Goal: Task Accomplishment & Management: Use online tool/utility

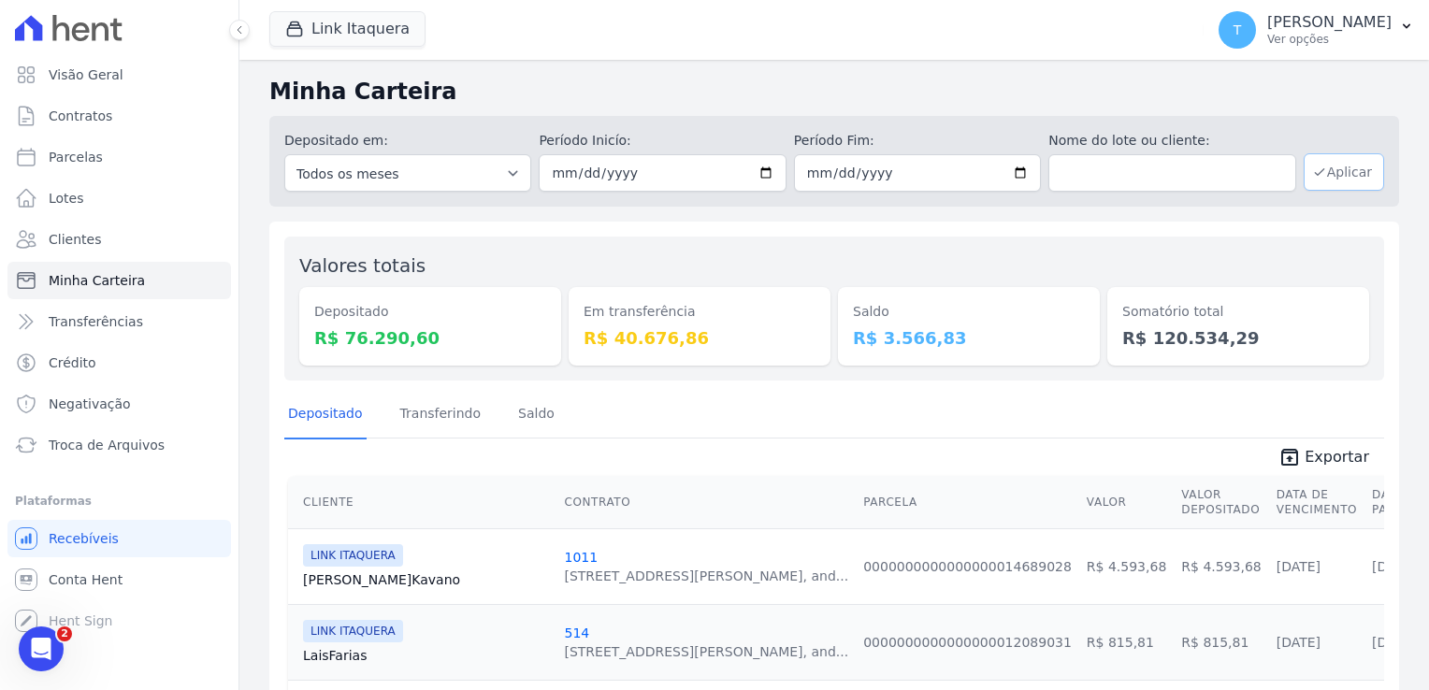
click at [1349, 174] on button "Aplicar" at bounding box center [1344, 171] width 80 height 37
click at [1313, 461] on span "Exportar" at bounding box center [1337, 457] width 65 height 22
click at [799, 49] on div "Link Itaquera Graal Engenharia ALTOS DE SANTANA Arcos Itaquera ARTE VILA MATILD…" at bounding box center [732, 30] width 927 height 62
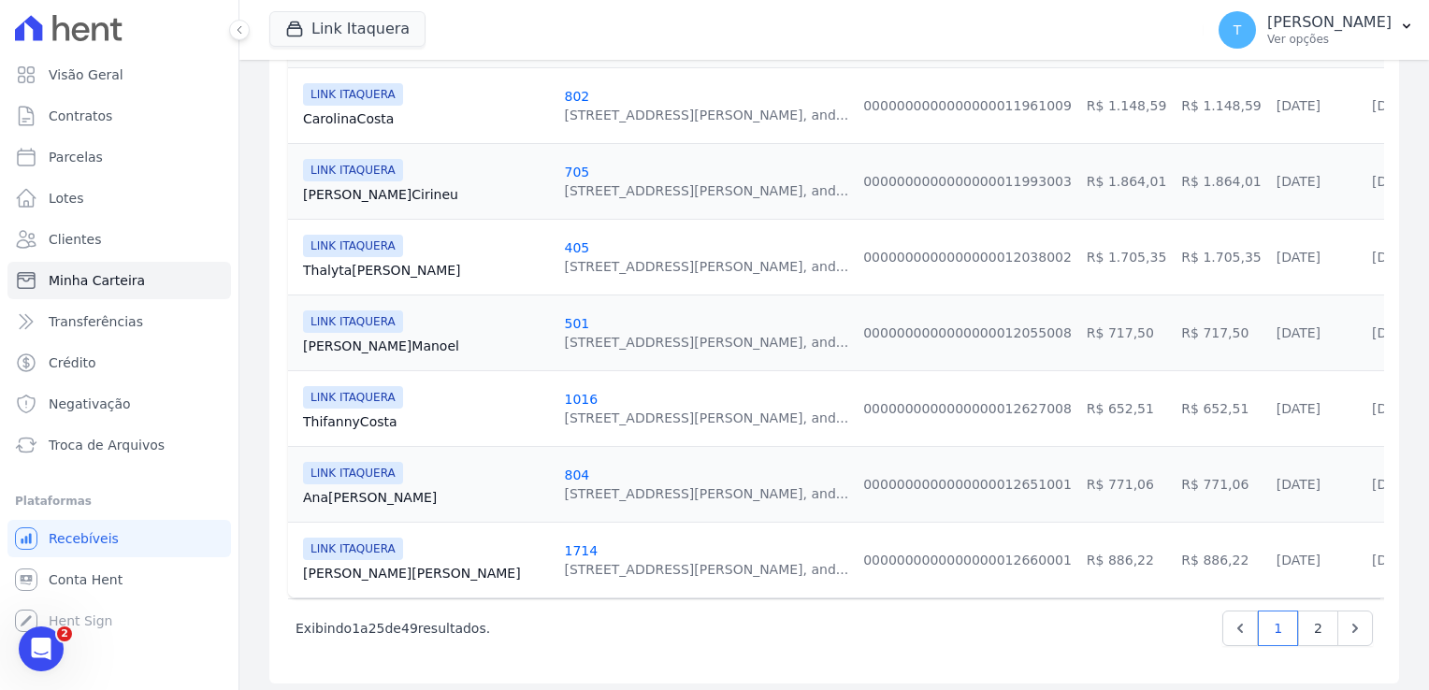
scroll to position [1826, 0]
click at [1302, 614] on link "2" at bounding box center [1318, 628] width 40 height 36
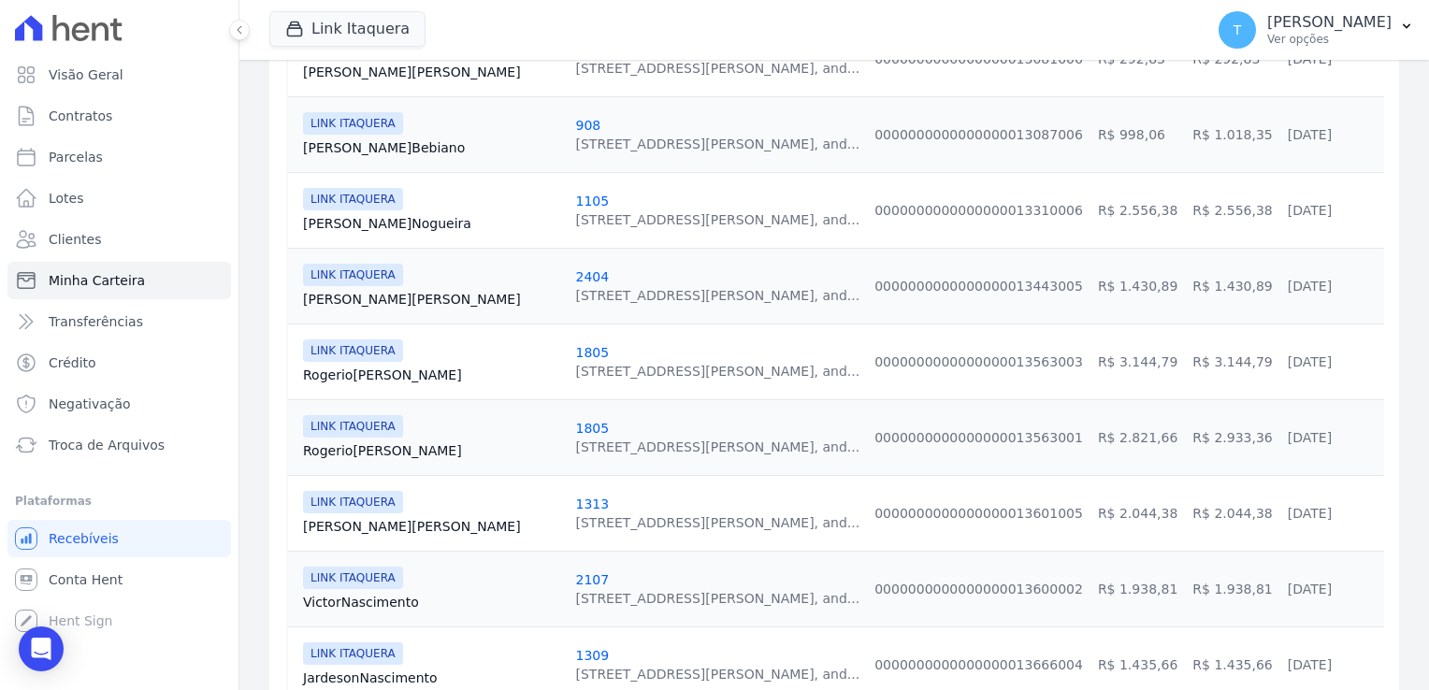
scroll to position [1122, 0]
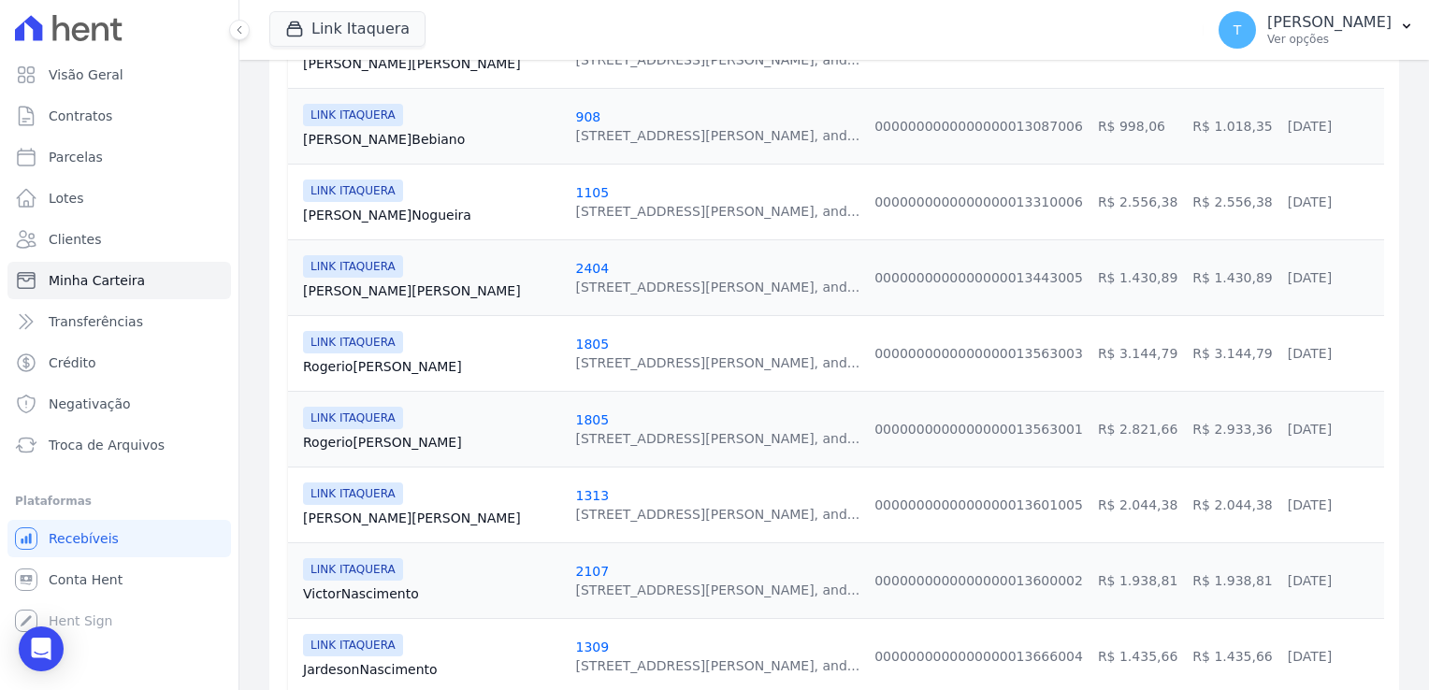
click at [349, 363] on link "Rogerio Vieira" at bounding box center [431, 366] width 257 height 19
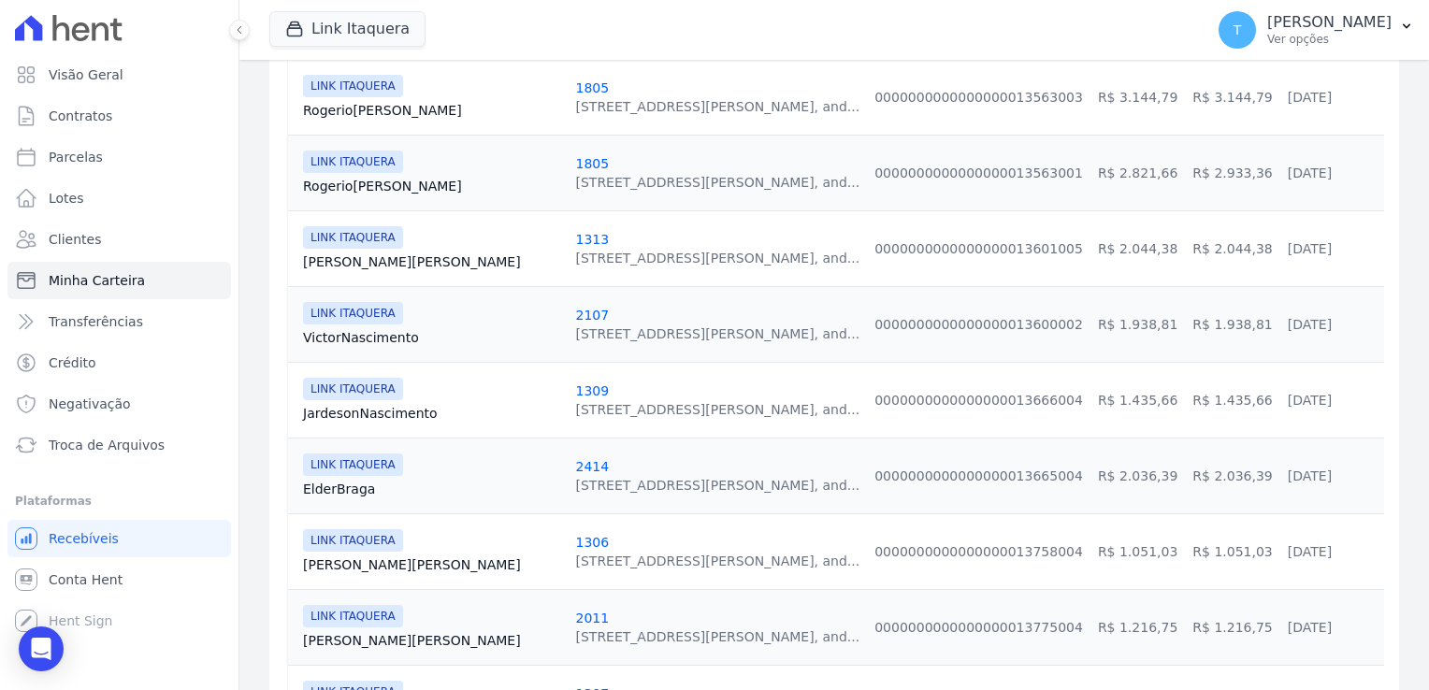
scroll to position [1377, 0]
click at [376, 179] on link "Rogerio Vieira" at bounding box center [431, 188] width 257 height 19
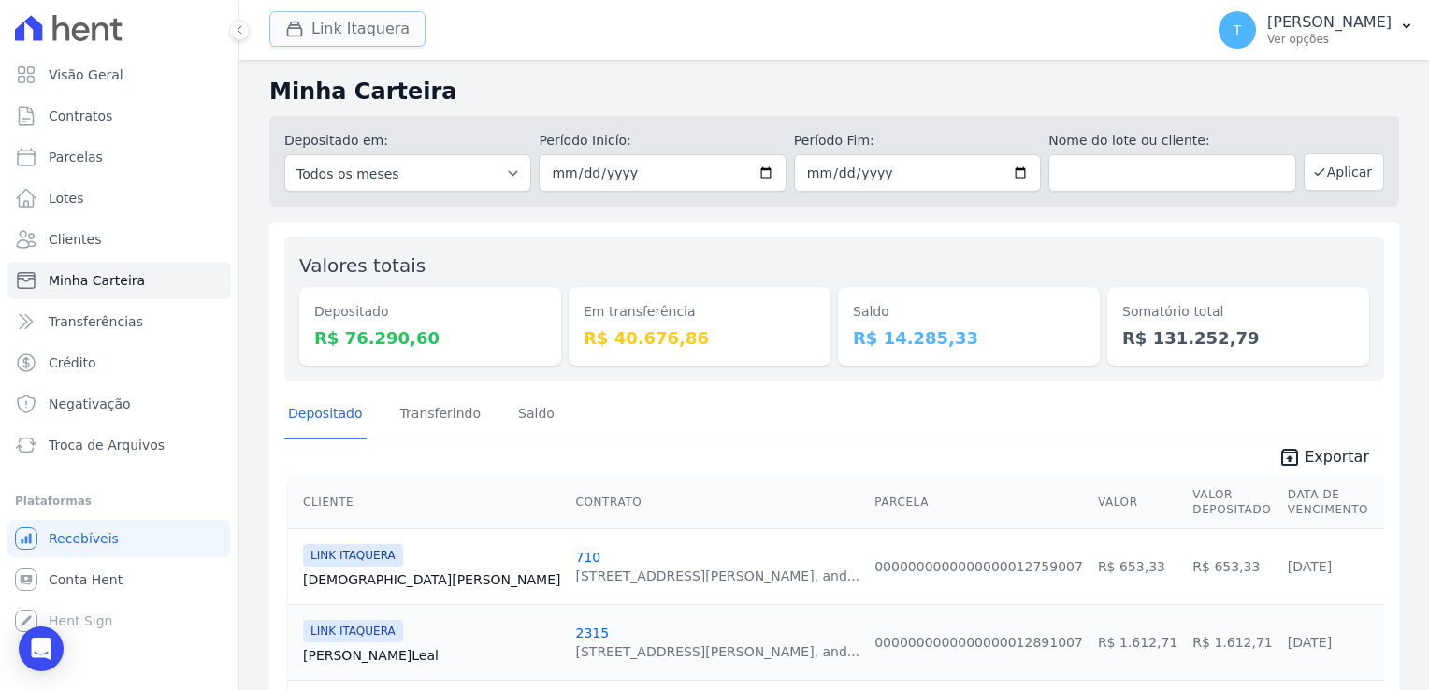
click at [320, 33] on button "Link Itaquera" at bounding box center [347, 29] width 156 height 36
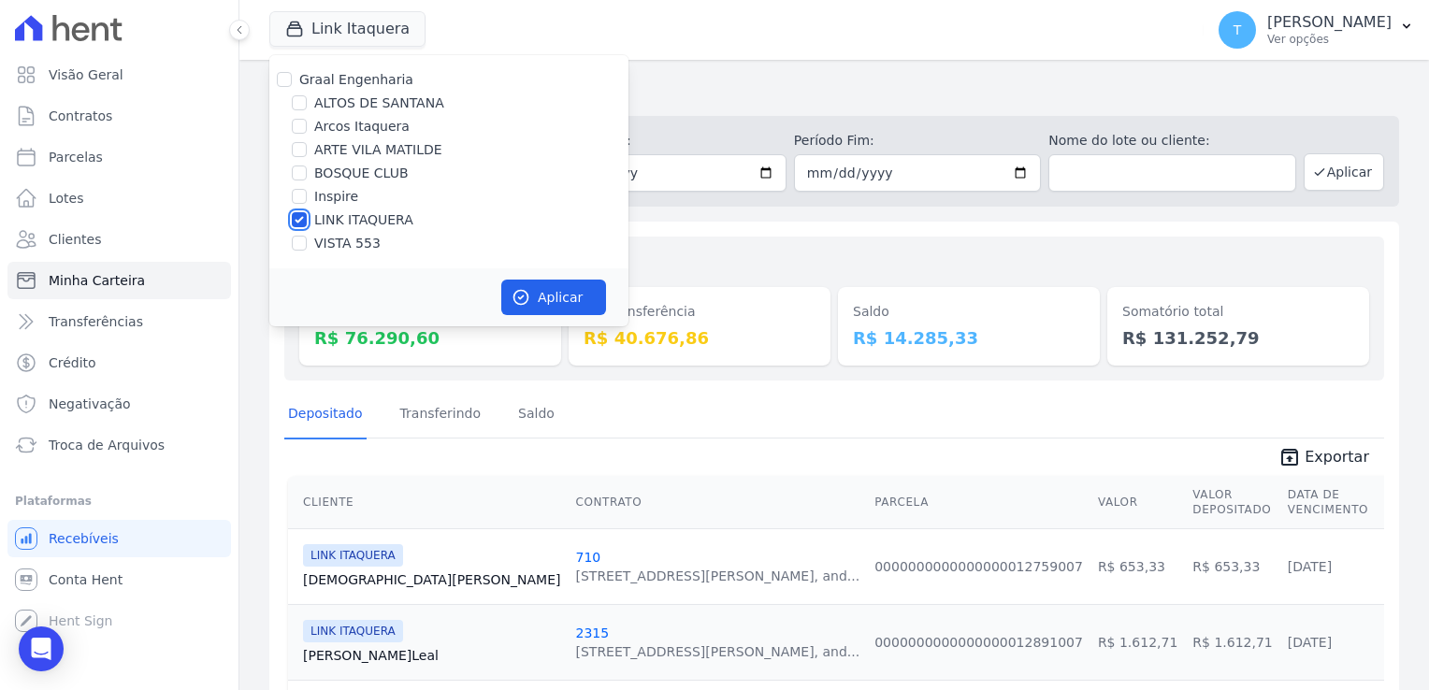
click at [305, 221] on input "LINK ITAQUERA" at bounding box center [299, 219] width 15 height 15
checkbox input "false"
click at [296, 193] on input "Inspire" at bounding box center [299, 196] width 15 height 15
checkbox input "true"
click at [539, 299] on button "Aplicar" at bounding box center [553, 298] width 105 height 36
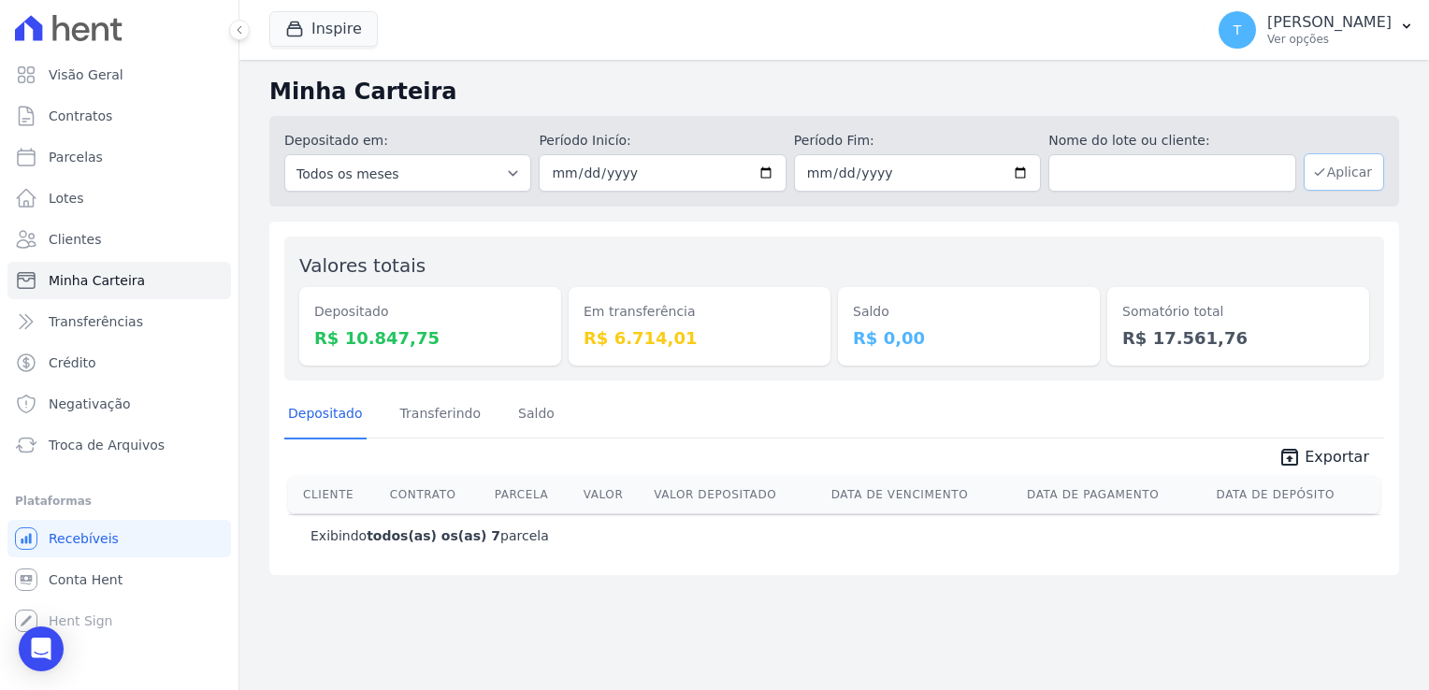
click at [1363, 177] on button "Aplicar" at bounding box center [1344, 171] width 80 height 37
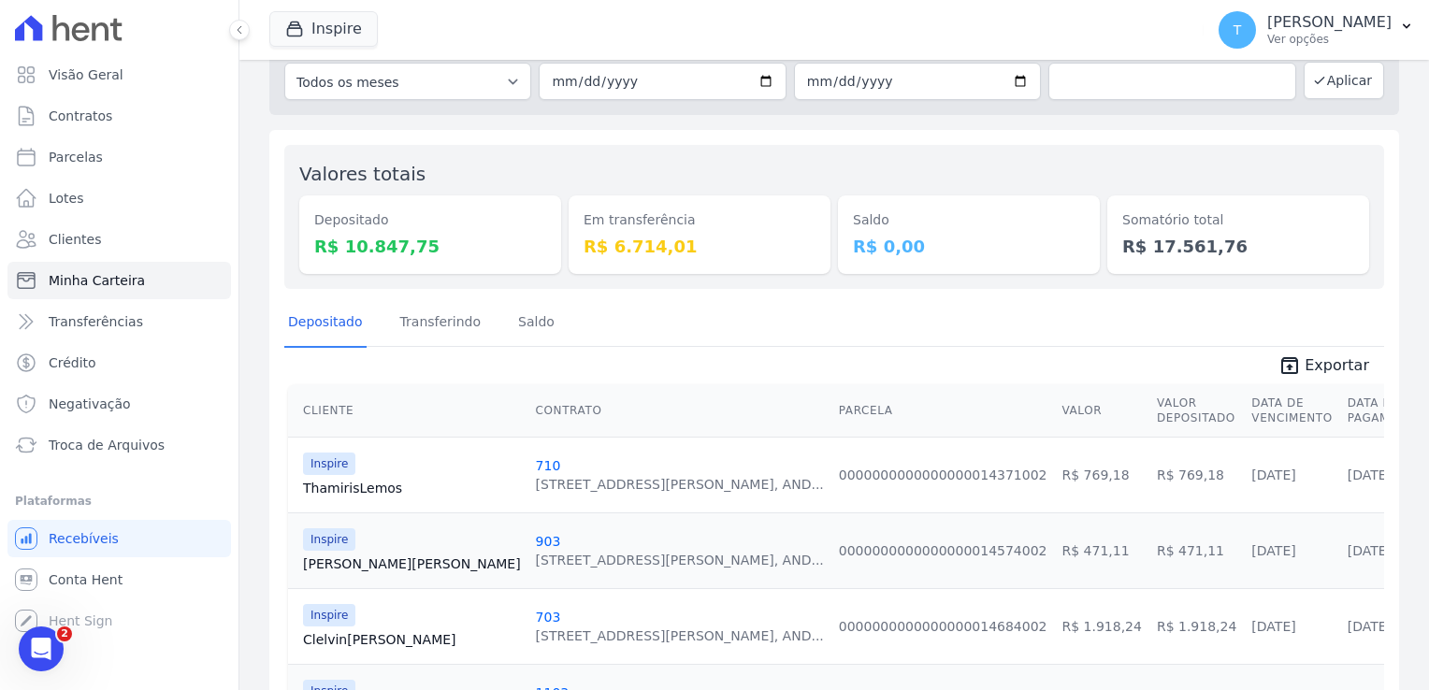
scroll to position [94, 0]
click at [1305, 364] on span "Exportar" at bounding box center [1337, 364] width 65 height 22
click at [803, 294] on div "Valores totais Depositado R$ 10.847,75 Em transferência R$ 6.714,01 Saldo R$ 0,…" at bounding box center [834, 577] width 1130 height 899
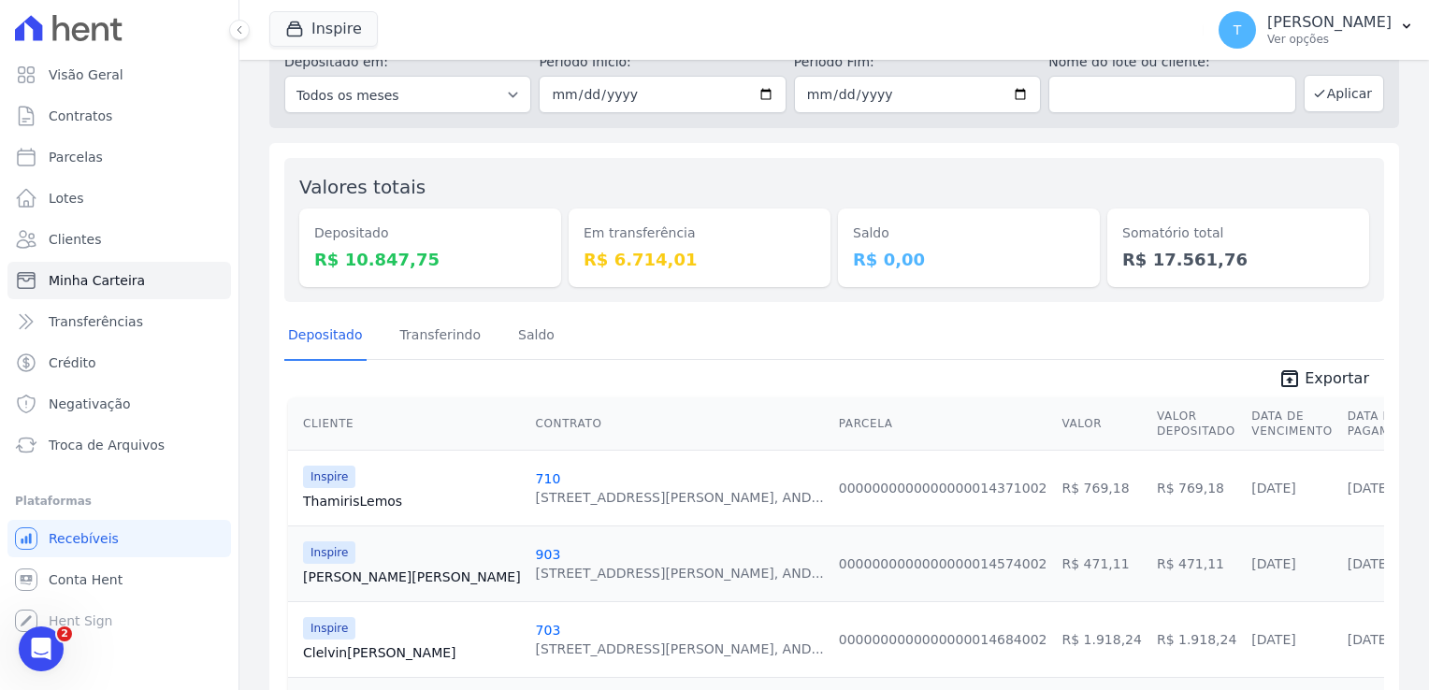
scroll to position [67, 0]
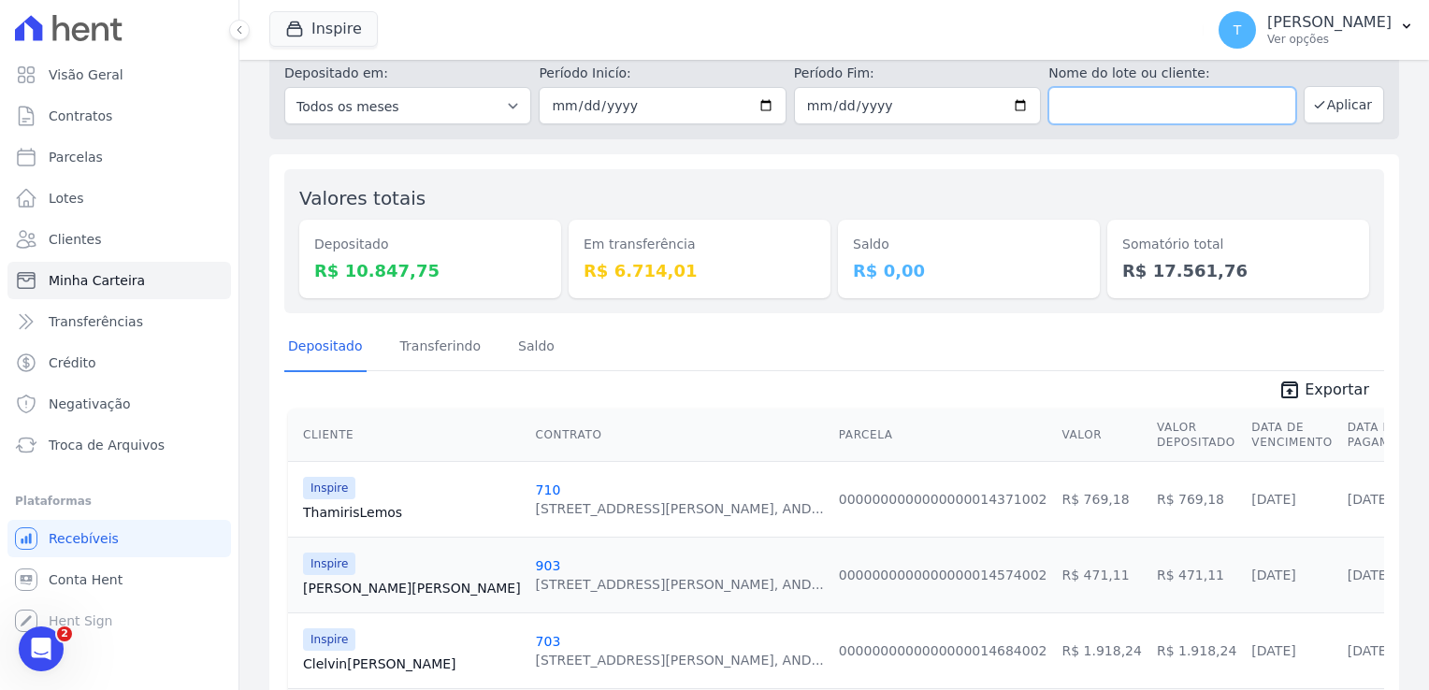
click at [1071, 120] on input "text" at bounding box center [1171, 105] width 247 height 37
paste input "Lucidalva de Jesus Araujo"
type input "Lucidalva de [PERSON_NAME]"
click at [757, 108] on input "2025-08-20" at bounding box center [662, 105] width 247 height 37
type input "[DATE]"
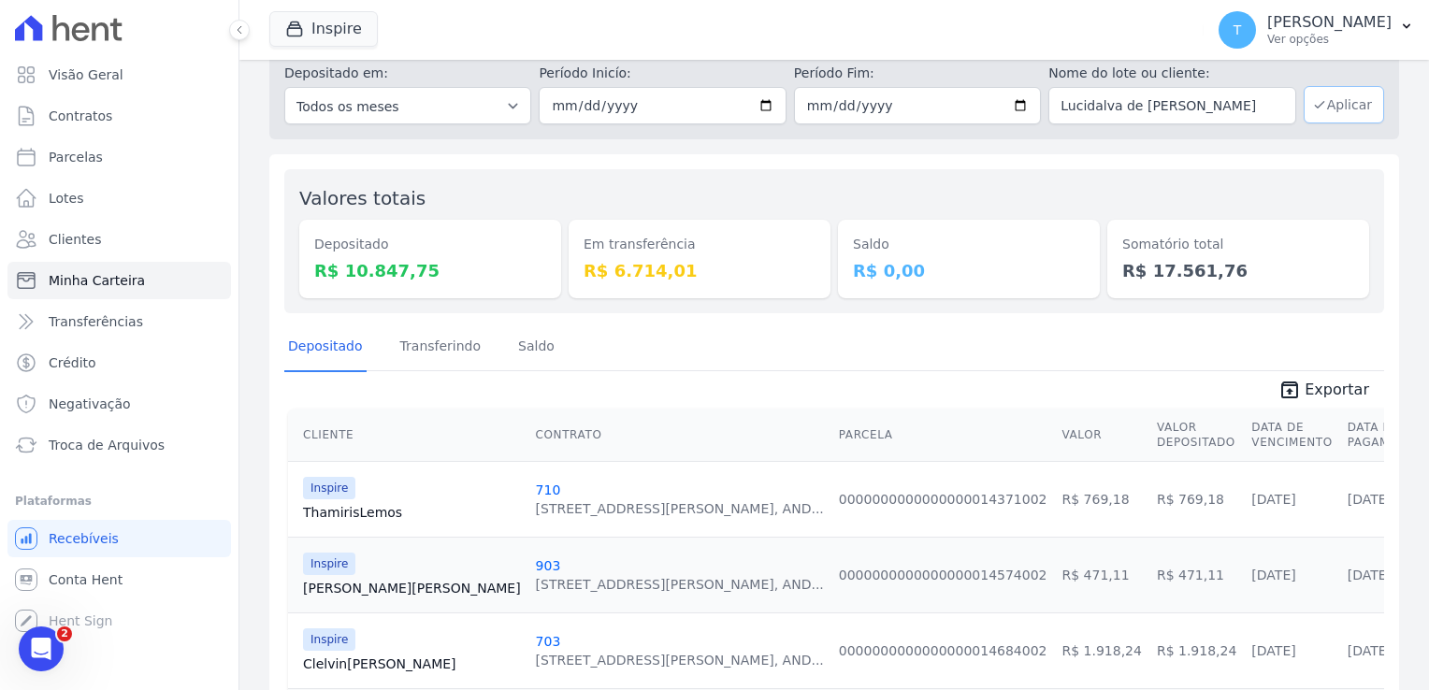
click at [1324, 110] on button "Aplicar" at bounding box center [1344, 104] width 80 height 37
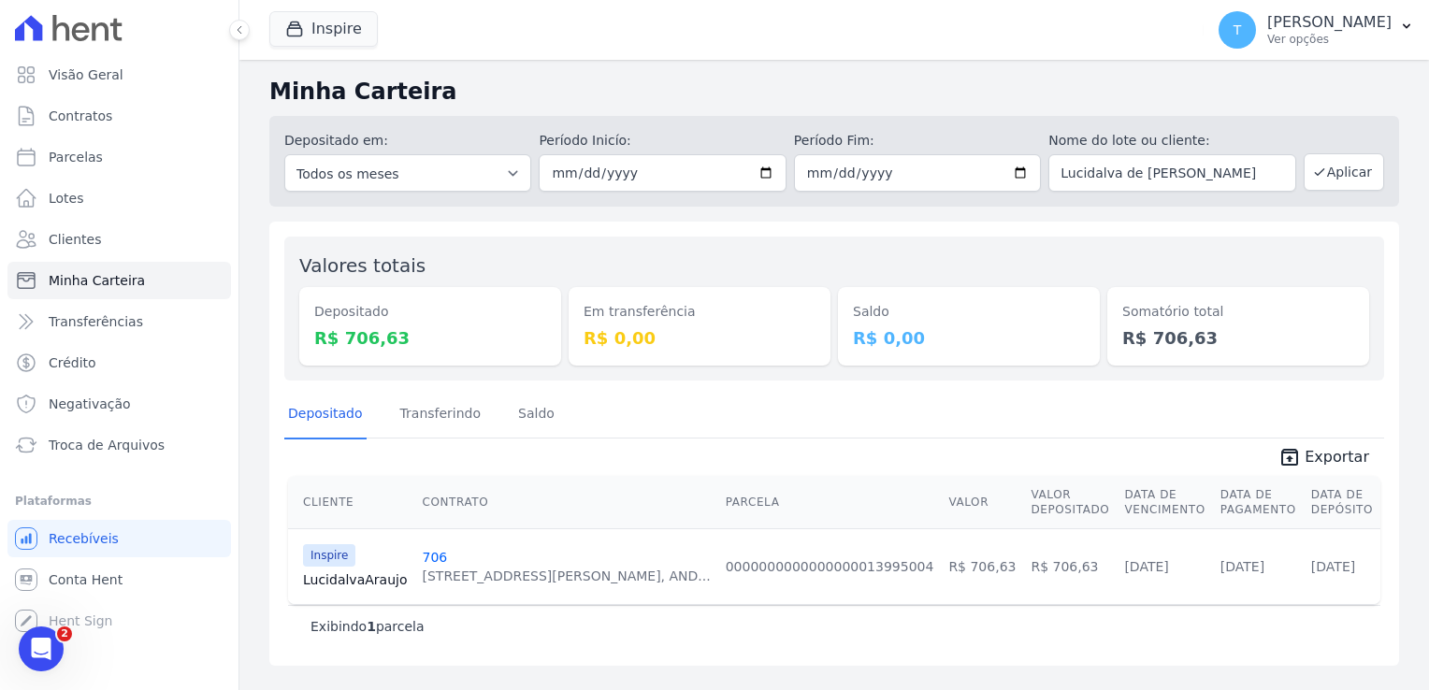
click at [322, 575] on link "Lucidalva [PERSON_NAME]" at bounding box center [355, 580] width 104 height 19
click at [766, 178] on input "2025-08-01" at bounding box center [662, 172] width 247 height 37
type input "2025-01-01"
click at [1354, 179] on button "Aplicar" at bounding box center [1344, 171] width 80 height 37
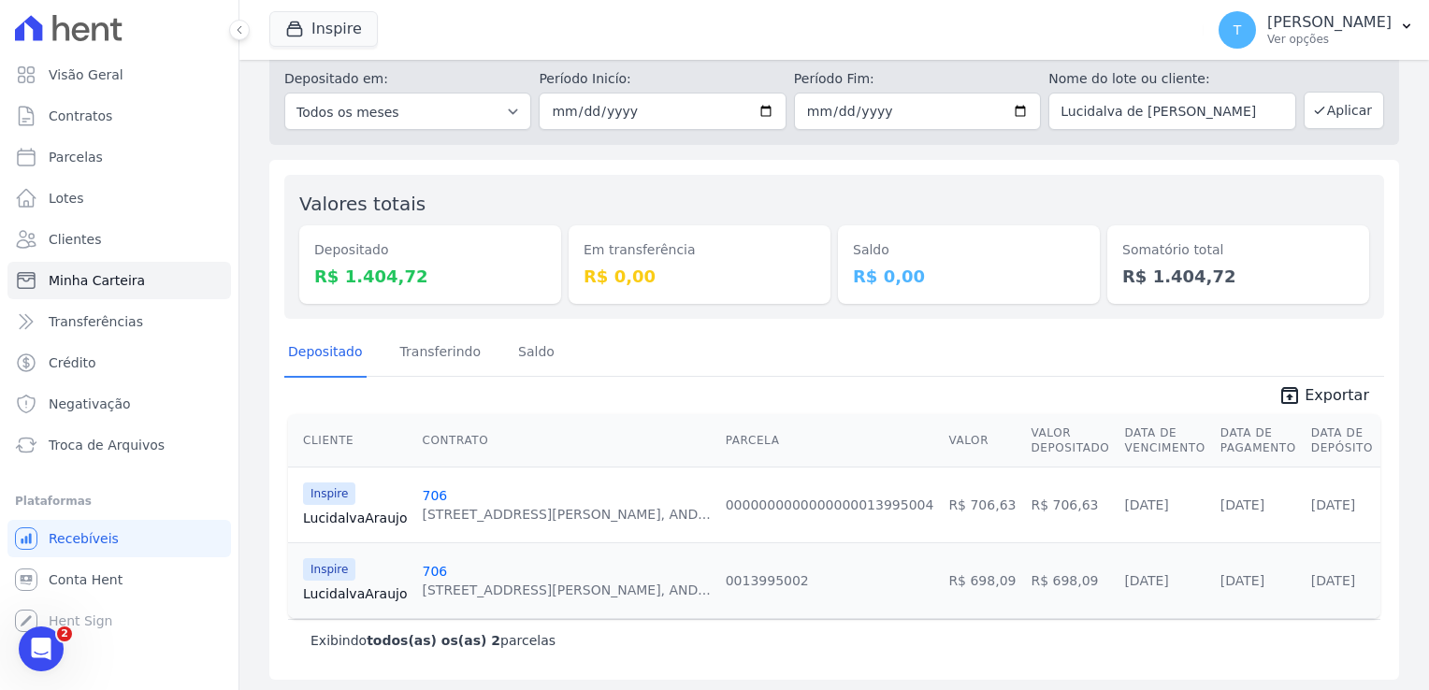
scroll to position [64, 0]
click at [369, 587] on link "Lucidalva [PERSON_NAME]" at bounding box center [355, 592] width 104 height 19
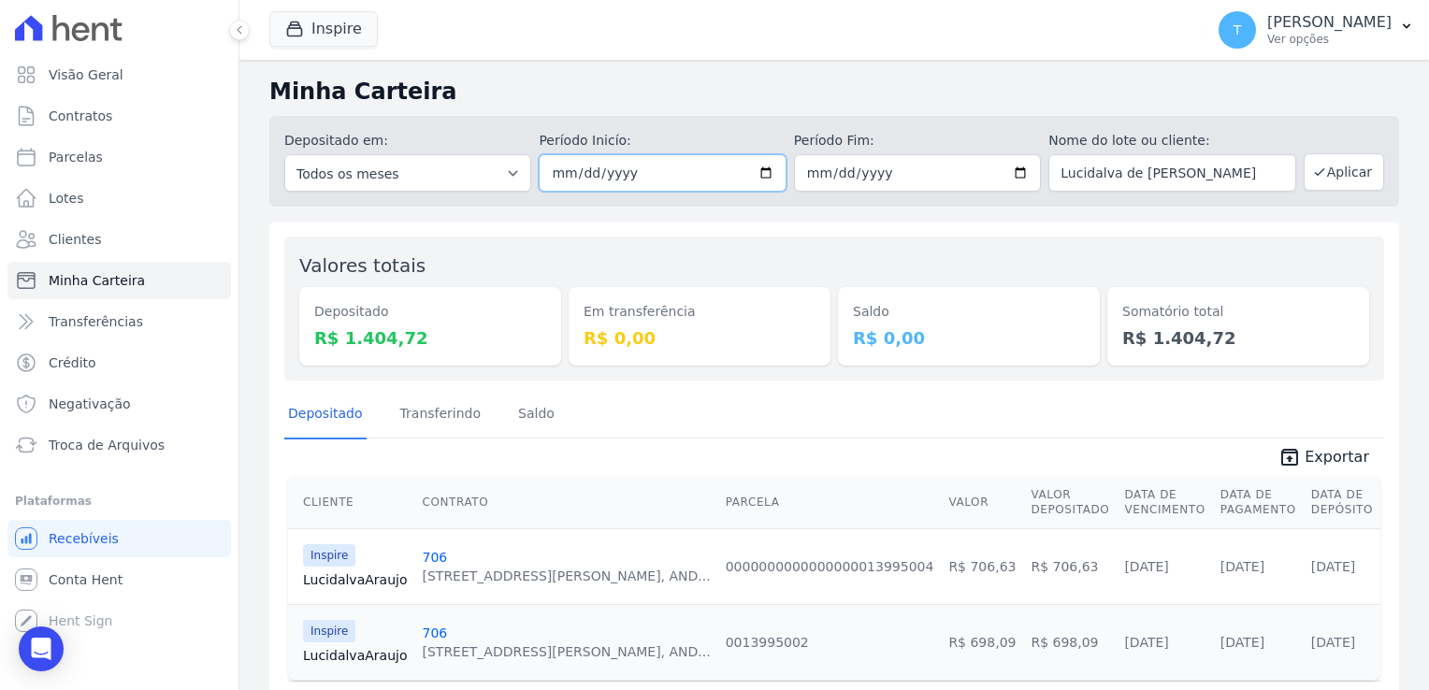
click at [756, 178] on input "[DATE]" at bounding box center [662, 172] width 247 height 37
type input "[DATE]"
click at [1012, 170] on input "[DATE]" at bounding box center [917, 172] width 247 height 37
type input "[DATE]"
click at [1319, 182] on button "Aplicar" at bounding box center [1344, 171] width 80 height 37
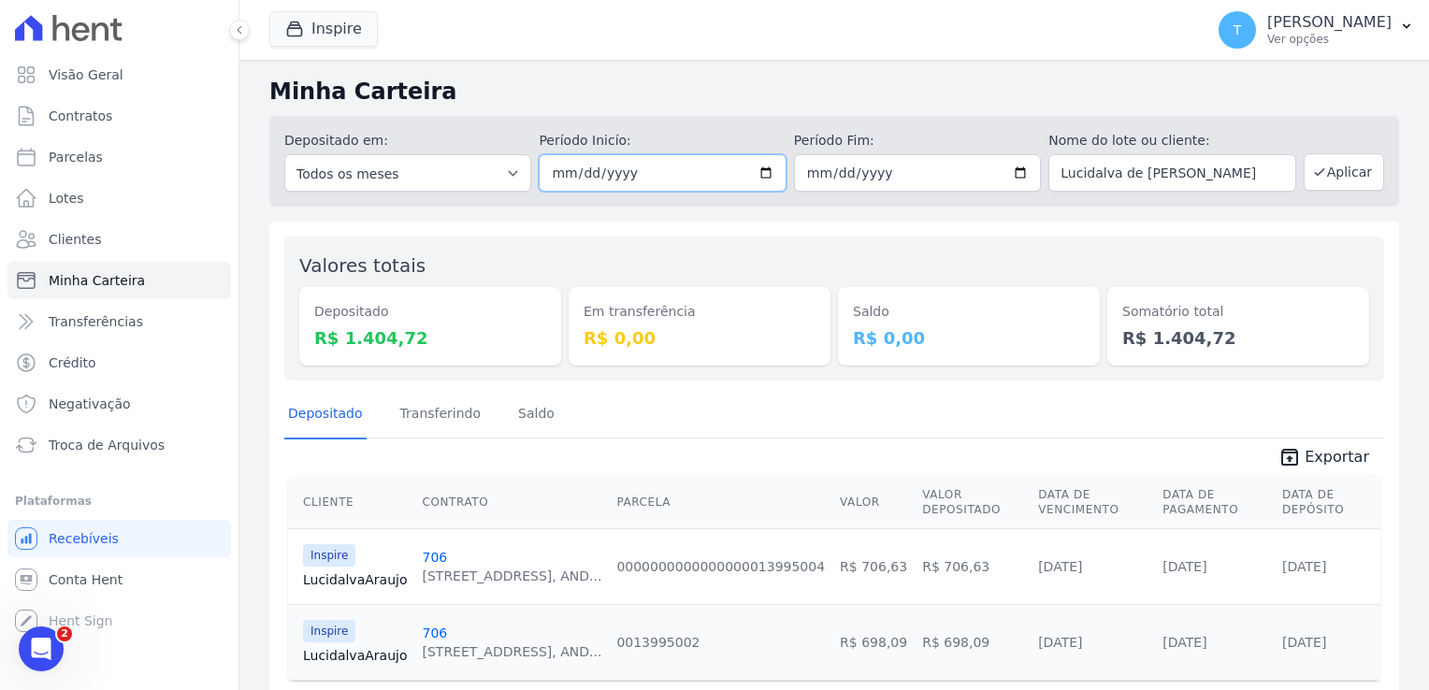
click at [756, 166] on input "[DATE]" at bounding box center [662, 172] width 247 height 37
type input "[DATE]"
drag, startPoint x: 1219, startPoint y: 181, endPoint x: 1038, endPoint y: 197, distance: 181.2
click at [1038, 197] on div "Depositado em: Todos os meses Maio/2025 Junho/2025 Julho/2025 Agosto/2025 Setem…" at bounding box center [834, 161] width 1130 height 91
click at [1353, 172] on button "Aplicar" at bounding box center [1344, 171] width 80 height 37
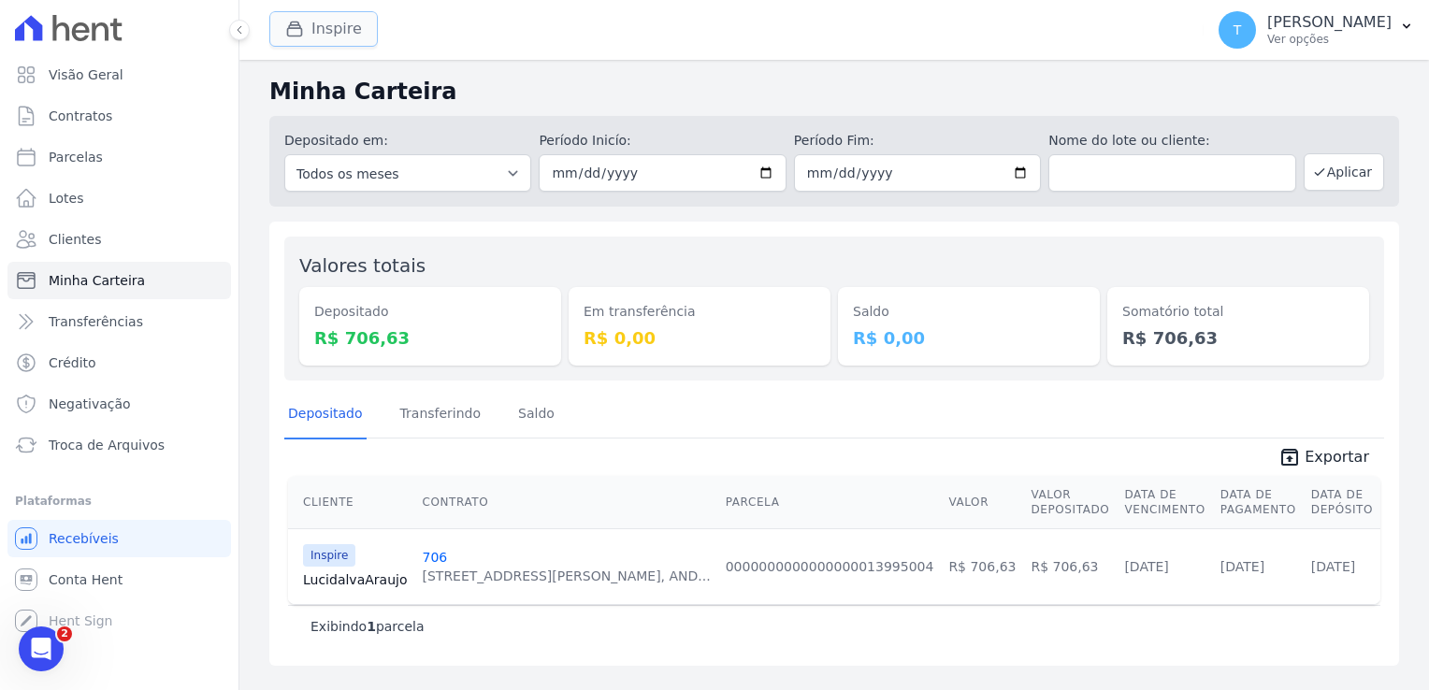
click at [333, 32] on button "Inspire" at bounding box center [323, 29] width 108 height 36
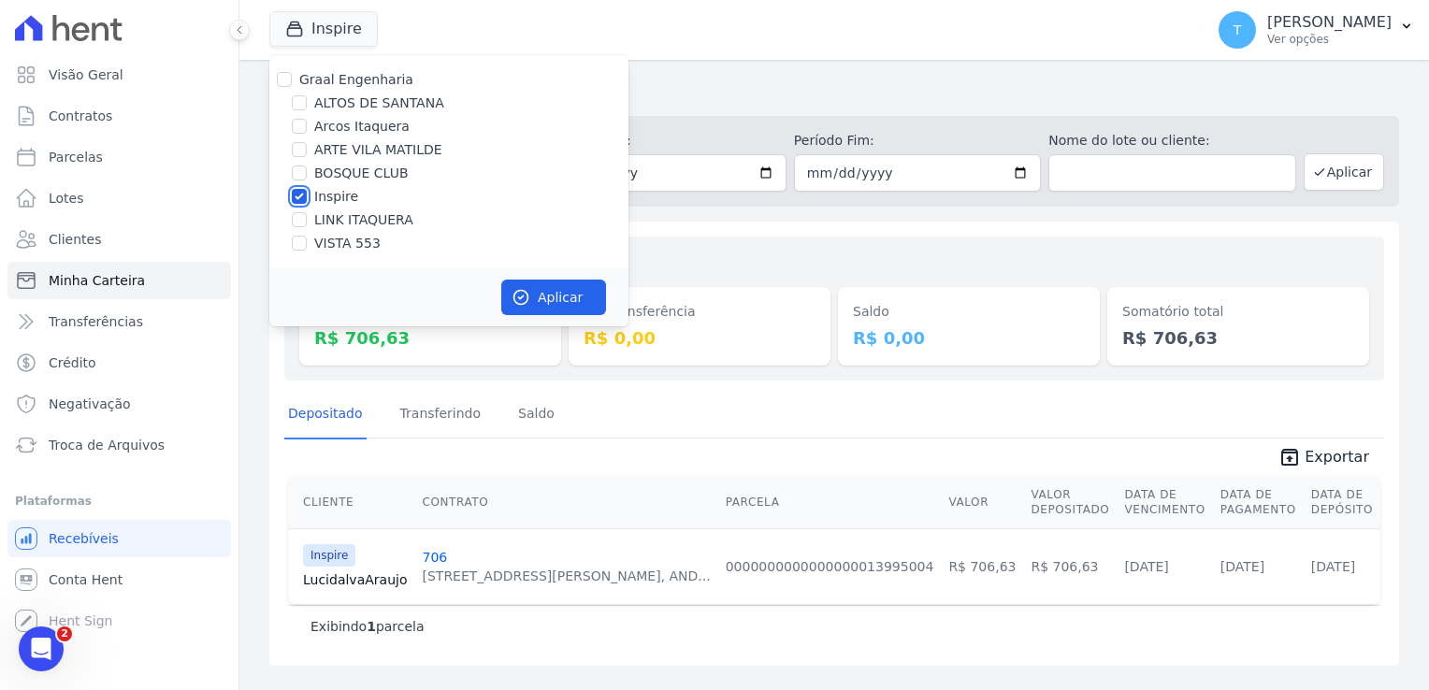
click at [301, 195] on input "Inspire" at bounding box center [299, 196] width 15 height 15
checkbox input "false"
click at [299, 223] on input "LINK ITAQUERA" at bounding box center [299, 219] width 15 height 15
checkbox input "true"
click at [584, 300] on button "Aplicar" at bounding box center [553, 298] width 105 height 36
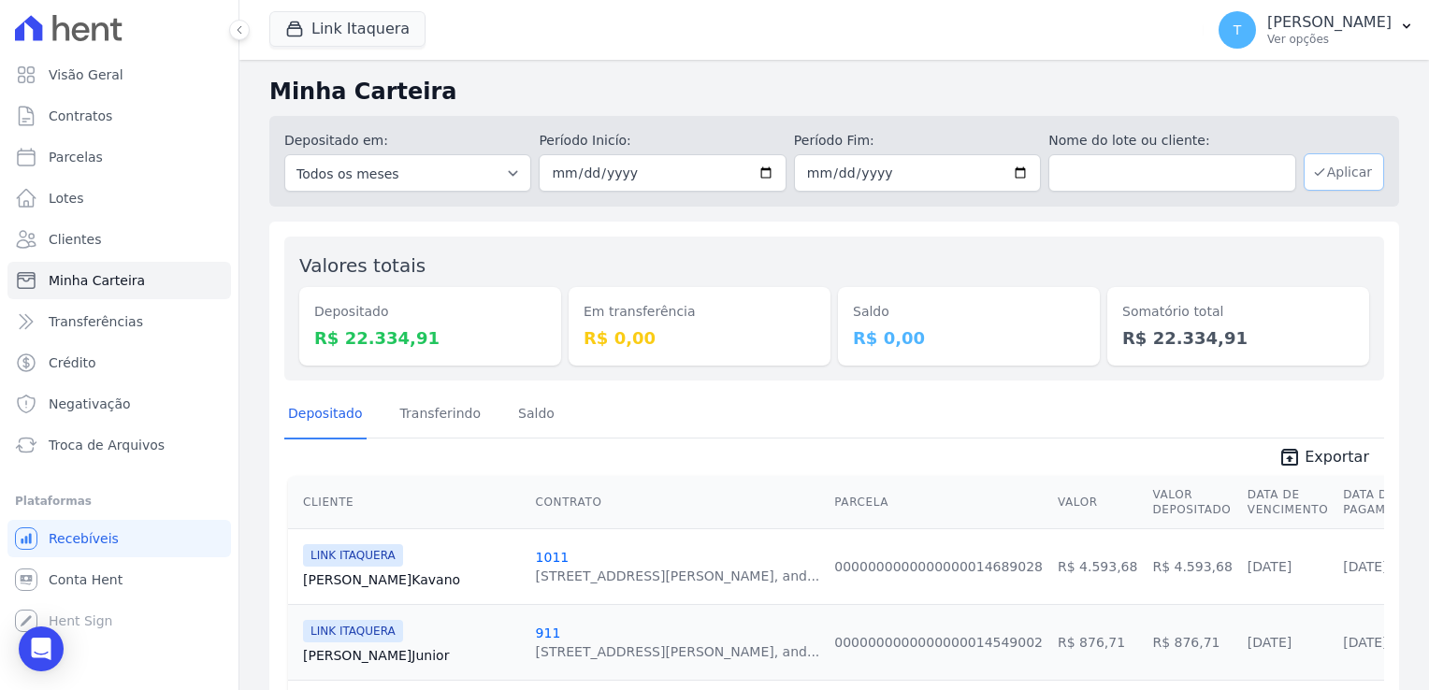
click at [1323, 174] on button "Aplicar" at bounding box center [1344, 171] width 80 height 37
click at [759, 167] on input "[DATE]" at bounding box center [662, 172] width 247 height 37
type input "2025-08-21"
click at [1010, 177] on input "[DATE]" at bounding box center [917, 172] width 247 height 37
type input "2025-08-21"
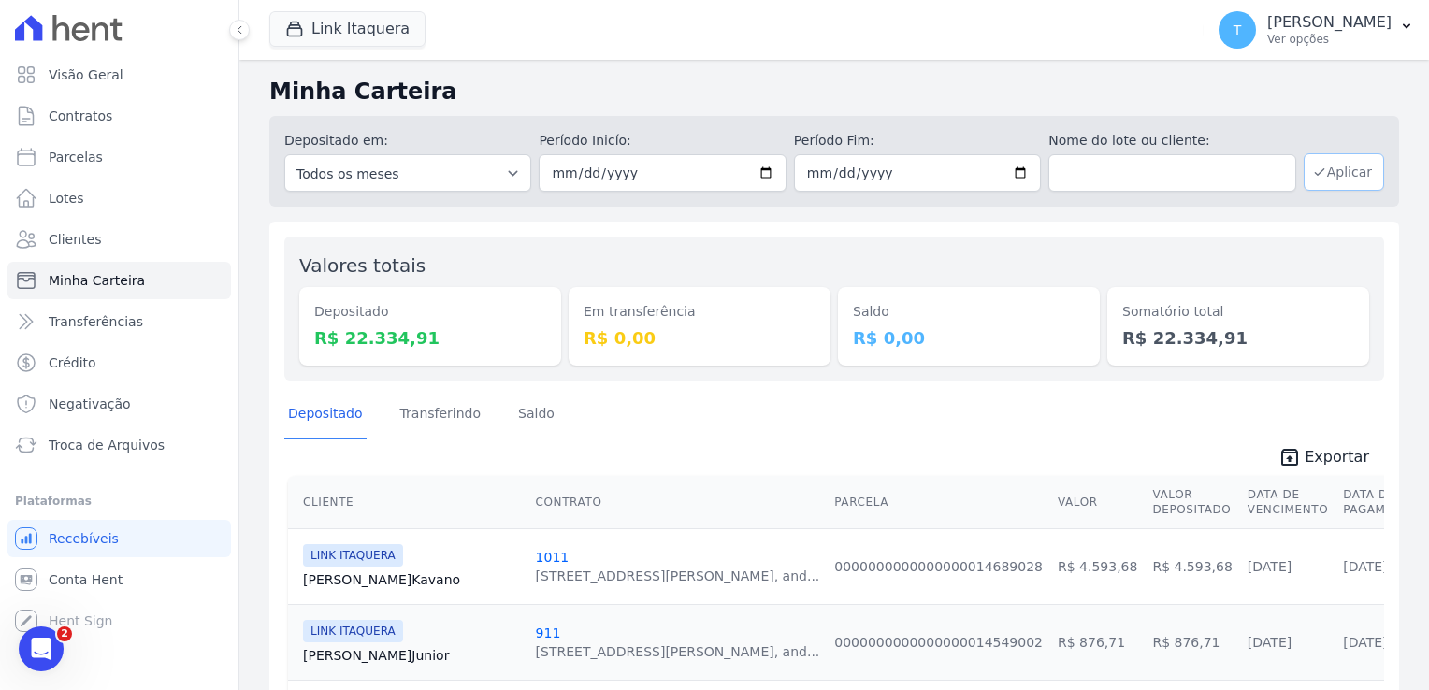
click at [1327, 179] on button "Aplicar" at bounding box center [1344, 171] width 80 height 37
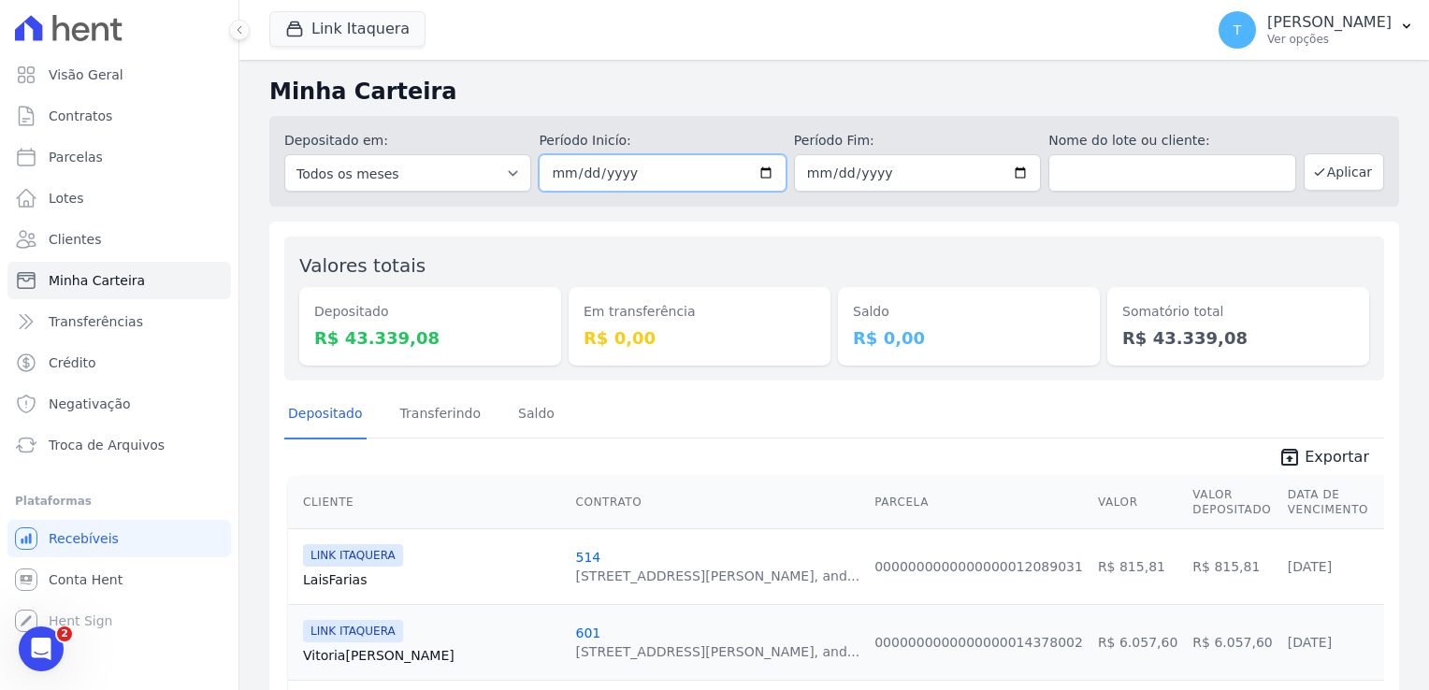
click at [767, 174] on input "2025-08-21" at bounding box center [662, 172] width 247 height 37
type input "[DATE]"
click at [1003, 176] on input "2025-08-21" at bounding box center [917, 172] width 247 height 37
click at [1014, 180] on input "2025-08-21" at bounding box center [917, 172] width 247 height 37
type input "[DATE]"
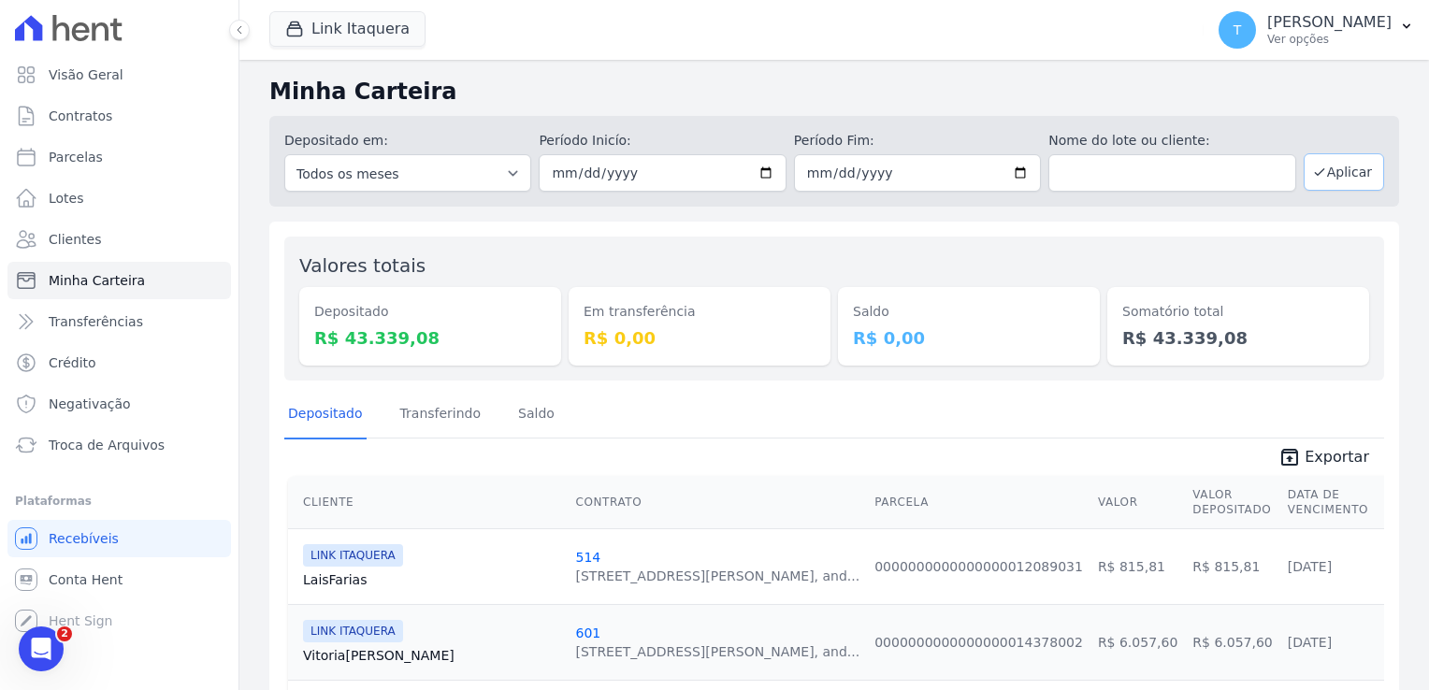
click at [1341, 167] on button "Aplicar" at bounding box center [1344, 171] width 80 height 37
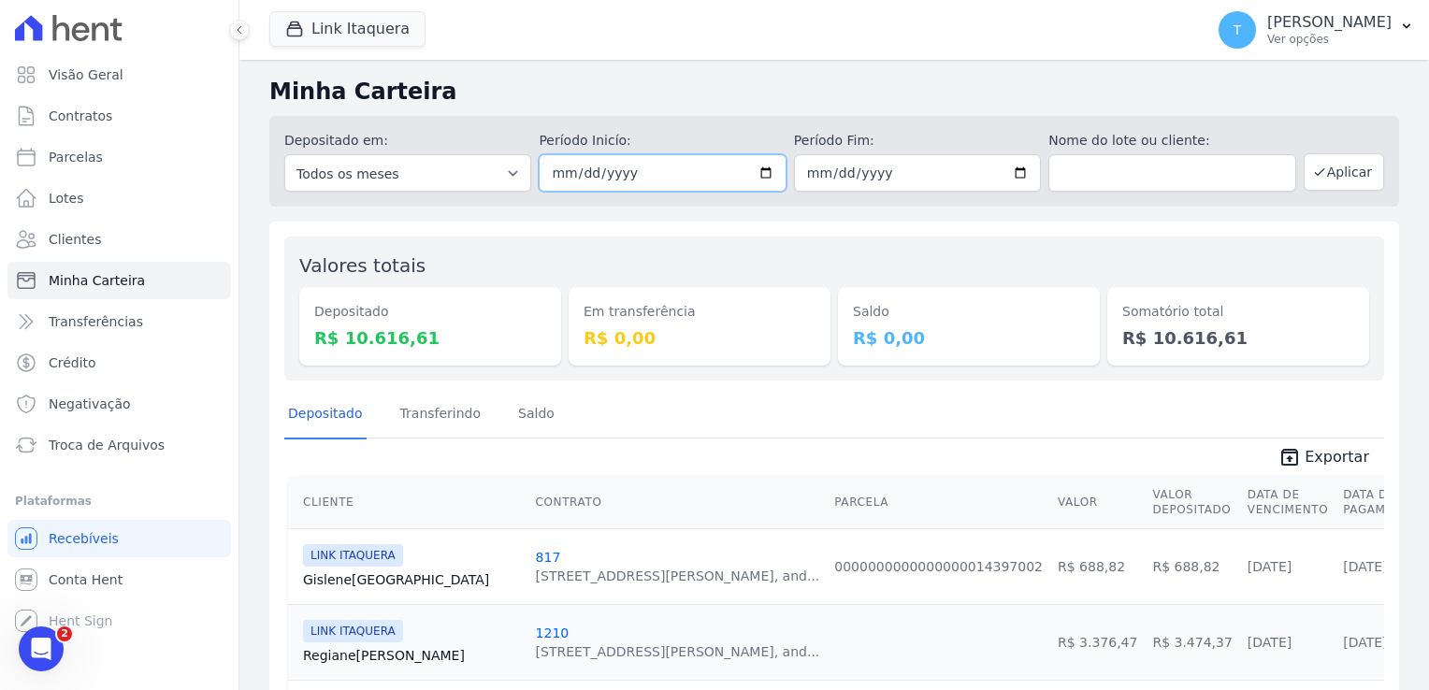
click at [748, 180] on input "[DATE]" at bounding box center [662, 172] width 247 height 37
click at [753, 174] on input "[DATE]" at bounding box center [662, 172] width 247 height 37
type input "[DATE]"
click at [1332, 178] on button "Aplicar" at bounding box center [1344, 171] width 80 height 37
click at [340, 35] on button "Link Itaquera" at bounding box center [347, 29] width 156 height 36
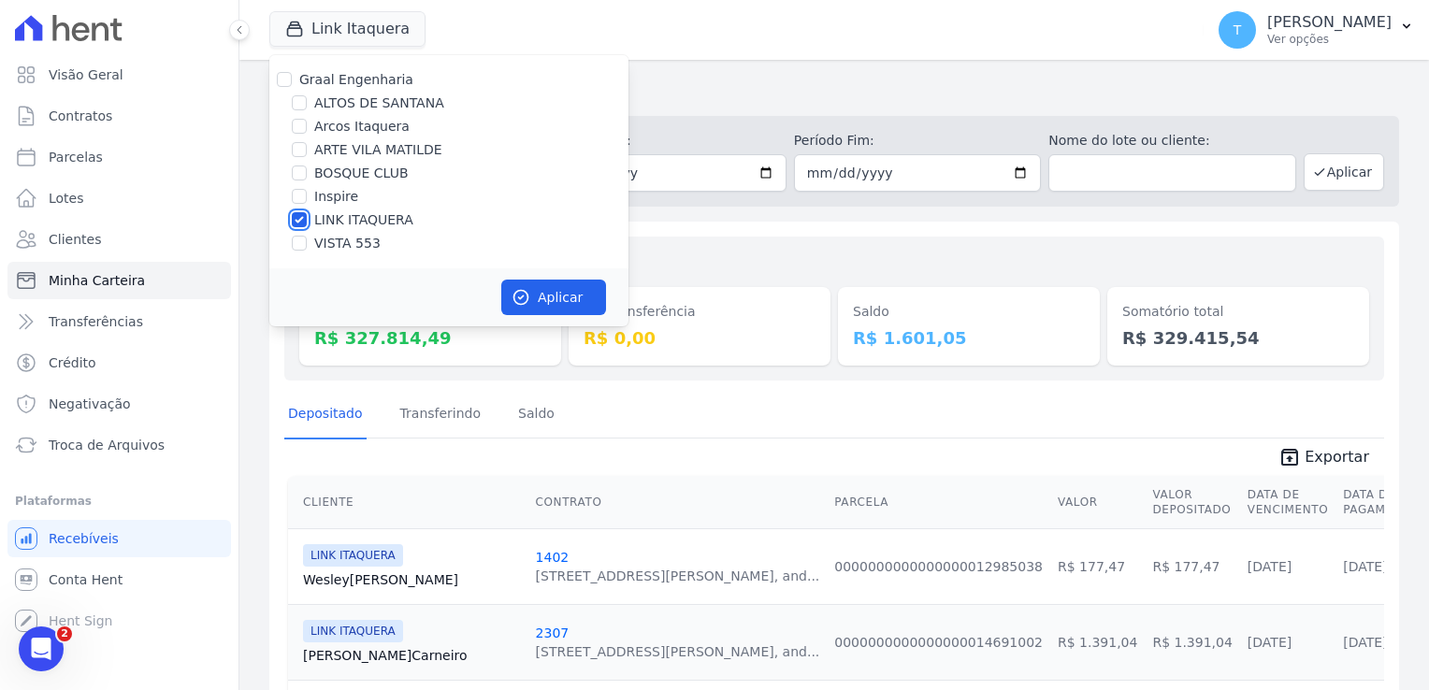
click at [301, 219] on input "LINK ITAQUERA" at bounding box center [299, 219] width 15 height 15
checkbox input "false"
click at [296, 198] on input "Inspire" at bounding box center [299, 196] width 15 height 15
checkbox input "true"
click at [531, 298] on button "Aplicar" at bounding box center [553, 298] width 105 height 36
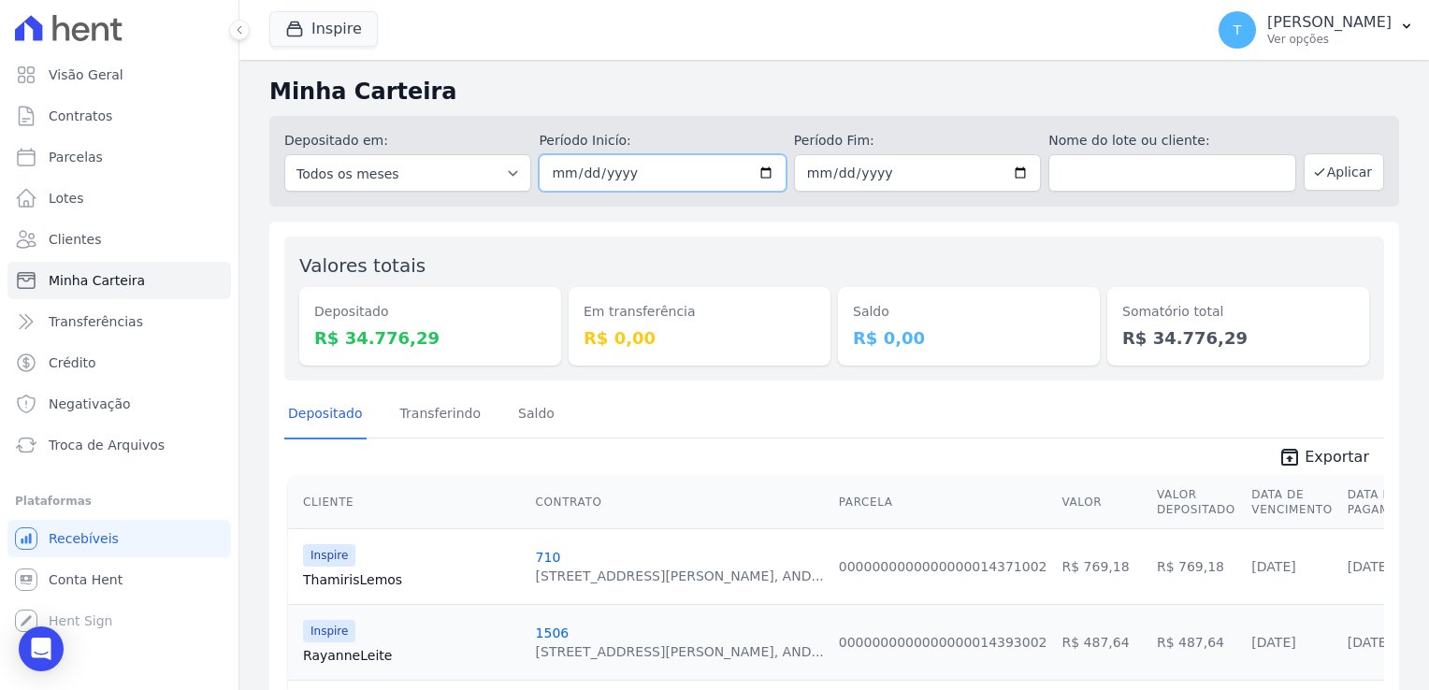
click at [757, 167] on input "[DATE]" at bounding box center [662, 172] width 247 height 37
type input "2025-08-20"
click at [988, 177] on input "[DATE]" at bounding box center [917, 172] width 247 height 37
click at [1012, 175] on input "[DATE]" at bounding box center [917, 172] width 247 height 37
type input "2025-08-20"
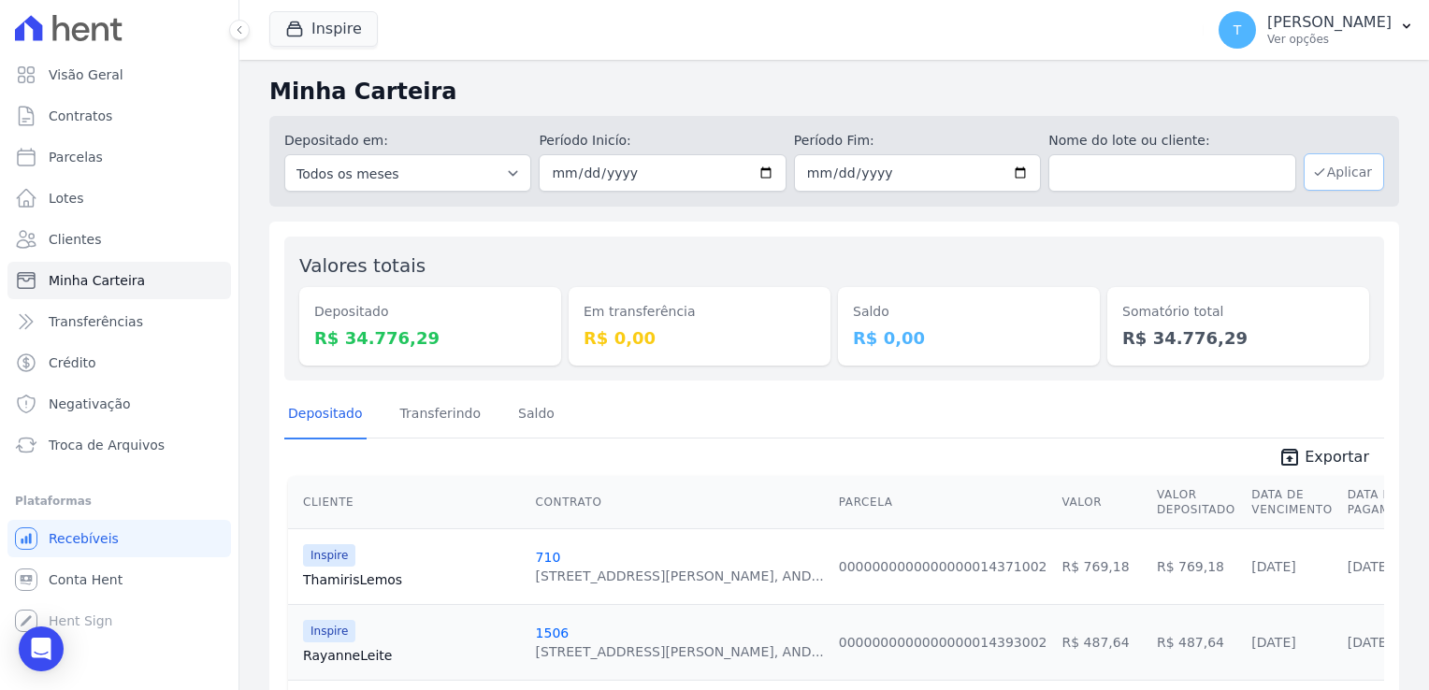
click at [1331, 170] on button "Aplicar" at bounding box center [1344, 171] width 80 height 37
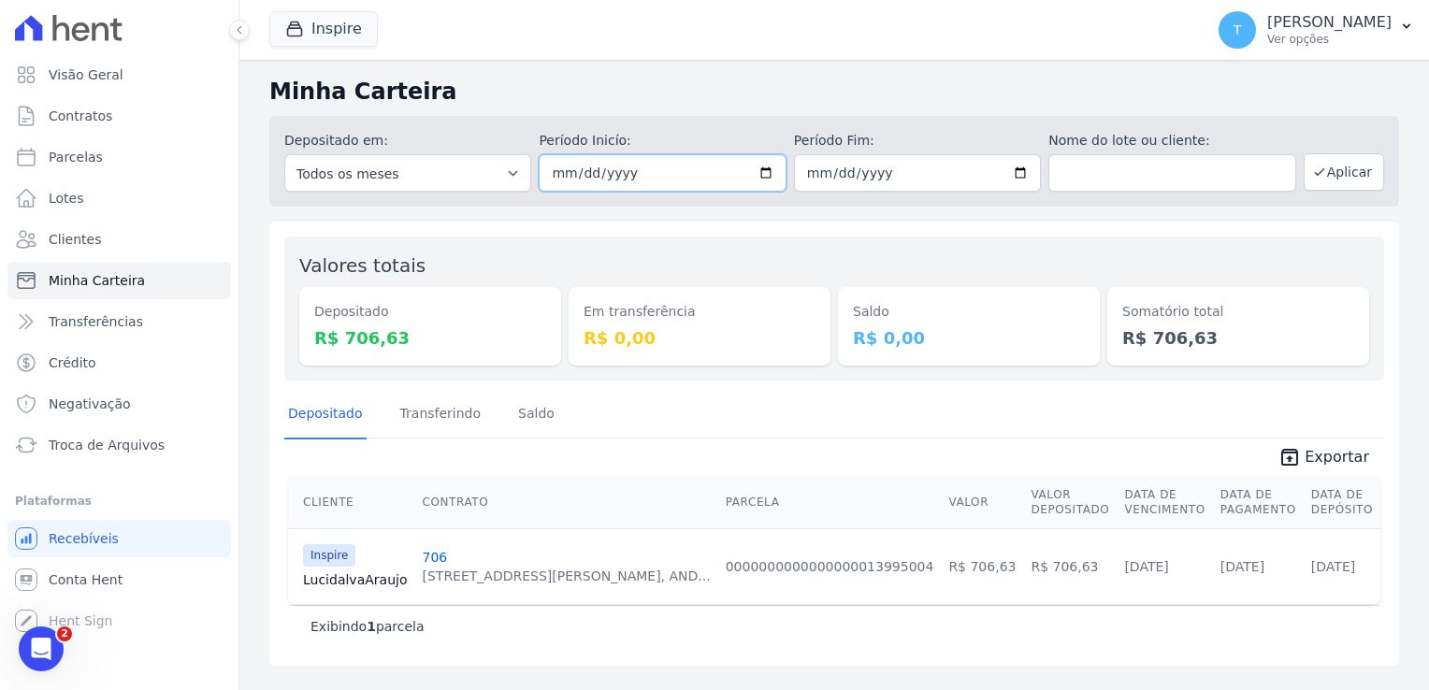
click at [767, 177] on input "[DATE]" at bounding box center [662, 172] width 247 height 37
type input "2025-08-21"
click at [1019, 168] on input "[DATE]" at bounding box center [917, 172] width 247 height 37
type input "2025-08-21"
click at [1354, 178] on button "Aplicar" at bounding box center [1344, 171] width 80 height 37
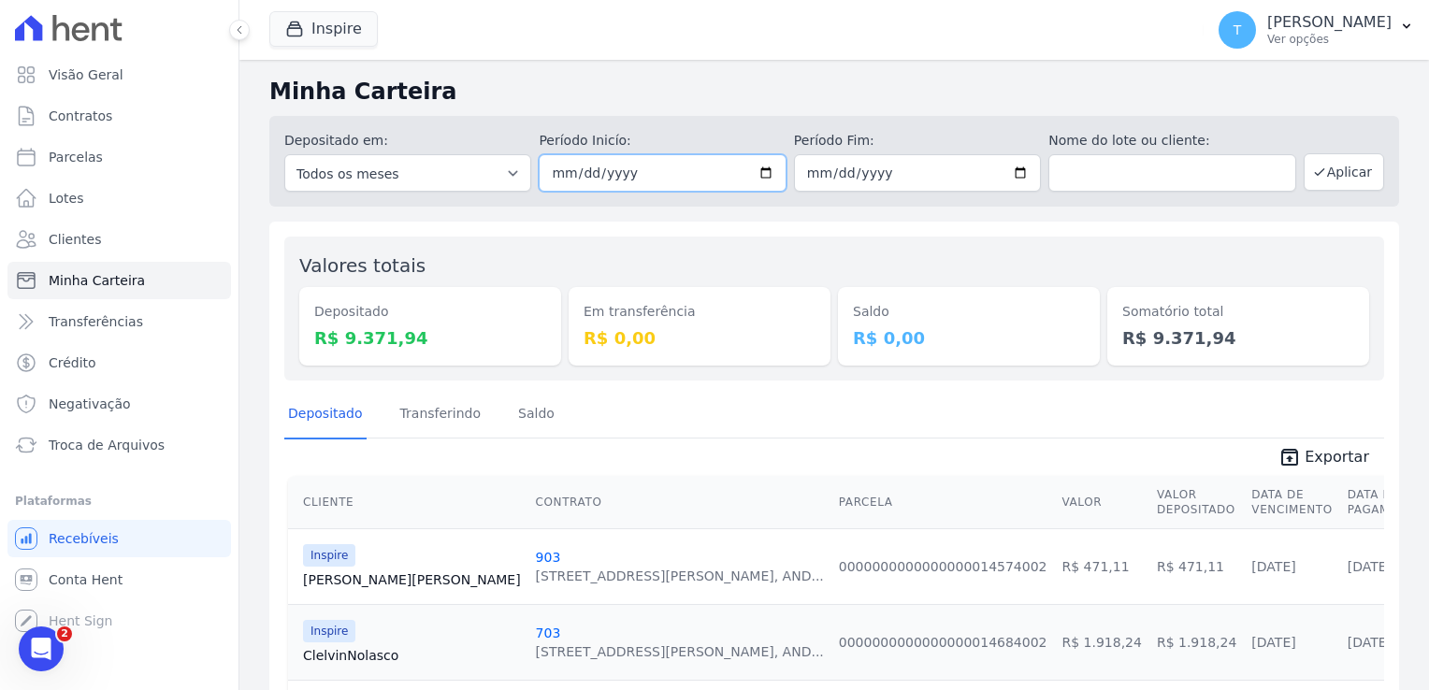
click at [759, 166] on input "2025-08-21" at bounding box center [662, 172] width 247 height 37
type input "[DATE]"
click at [1018, 164] on input "2025-08-21" at bounding box center [917, 172] width 247 height 37
click at [1014, 173] on input "2025-08-21" at bounding box center [917, 172] width 247 height 37
type input "[DATE]"
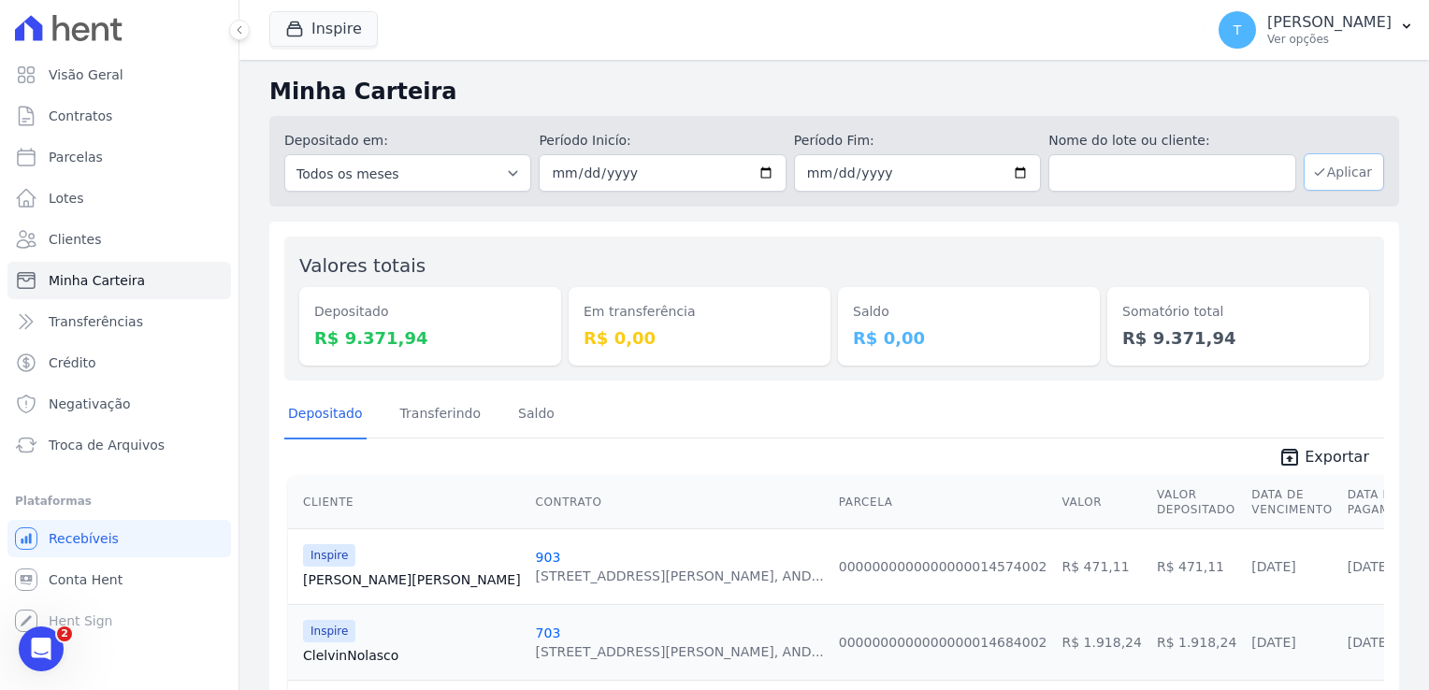
click at [1321, 166] on button "Aplicar" at bounding box center [1344, 171] width 80 height 37
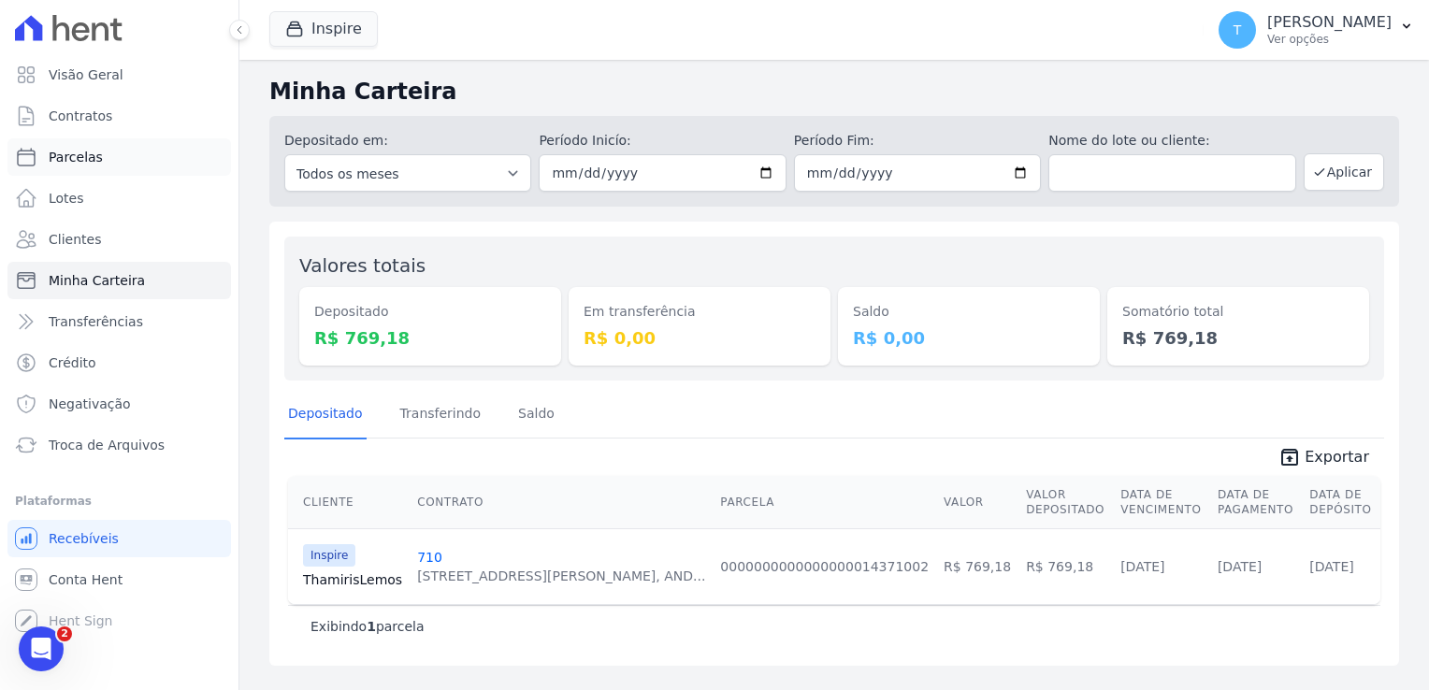
click at [107, 166] on link "Parcelas" at bounding box center [119, 156] width 224 height 37
select select
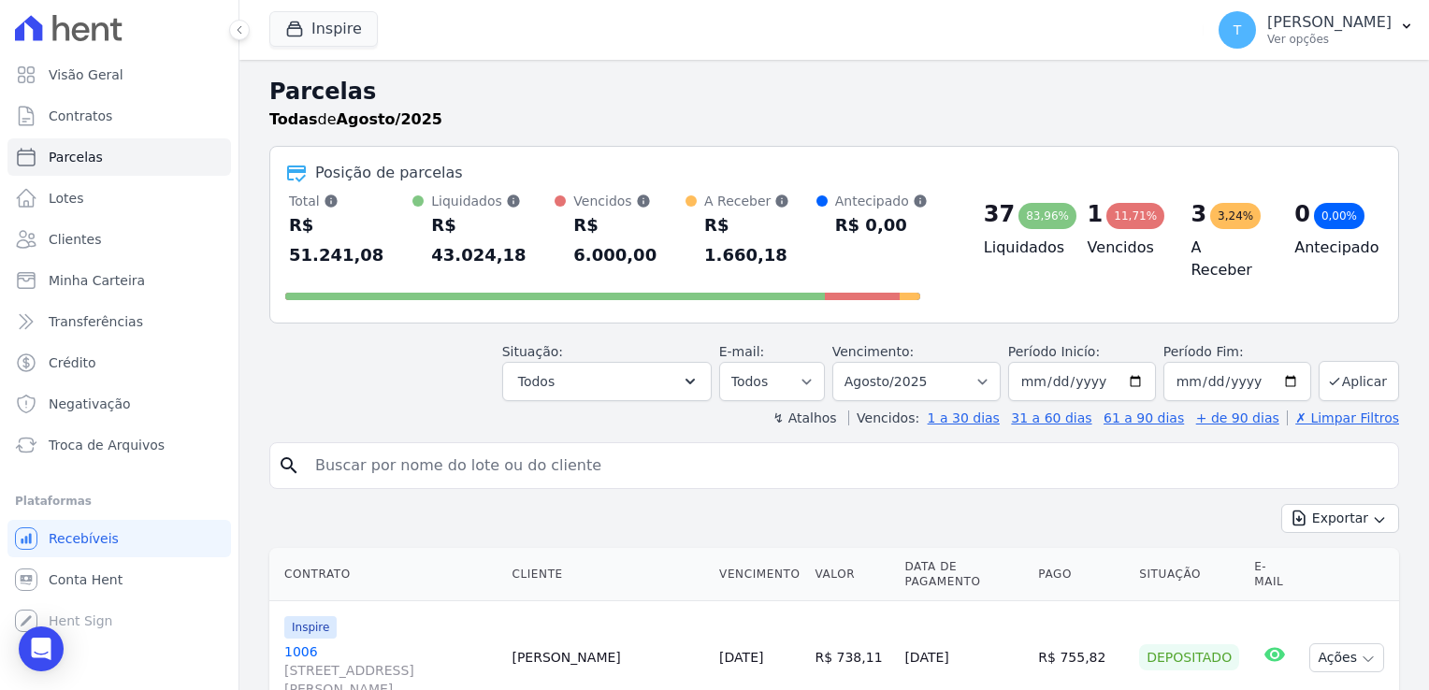
click at [416, 447] on input "search" at bounding box center [847, 465] width 1087 height 37
paste input "[PERSON_NAME]"
type input "[PERSON_NAME]"
select select
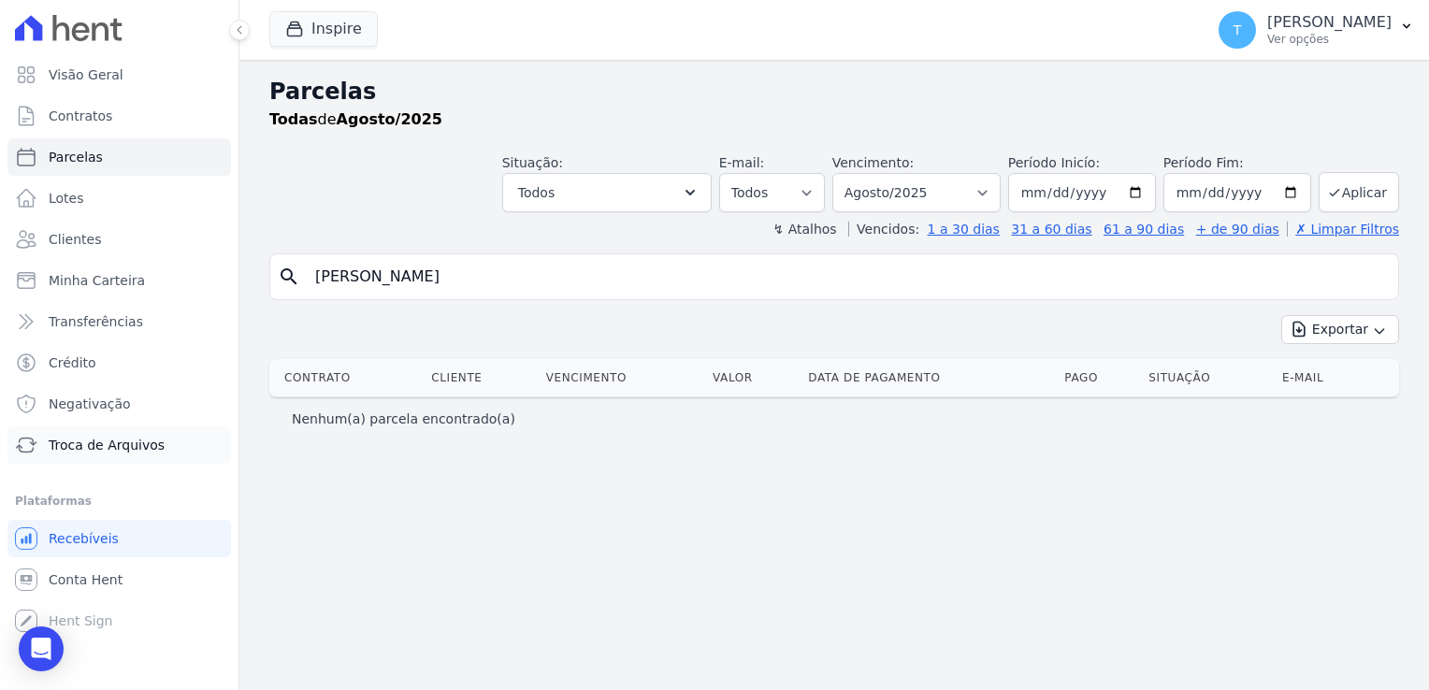
click at [136, 458] on link "Troca de Arquivos" at bounding box center [119, 444] width 224 height 37
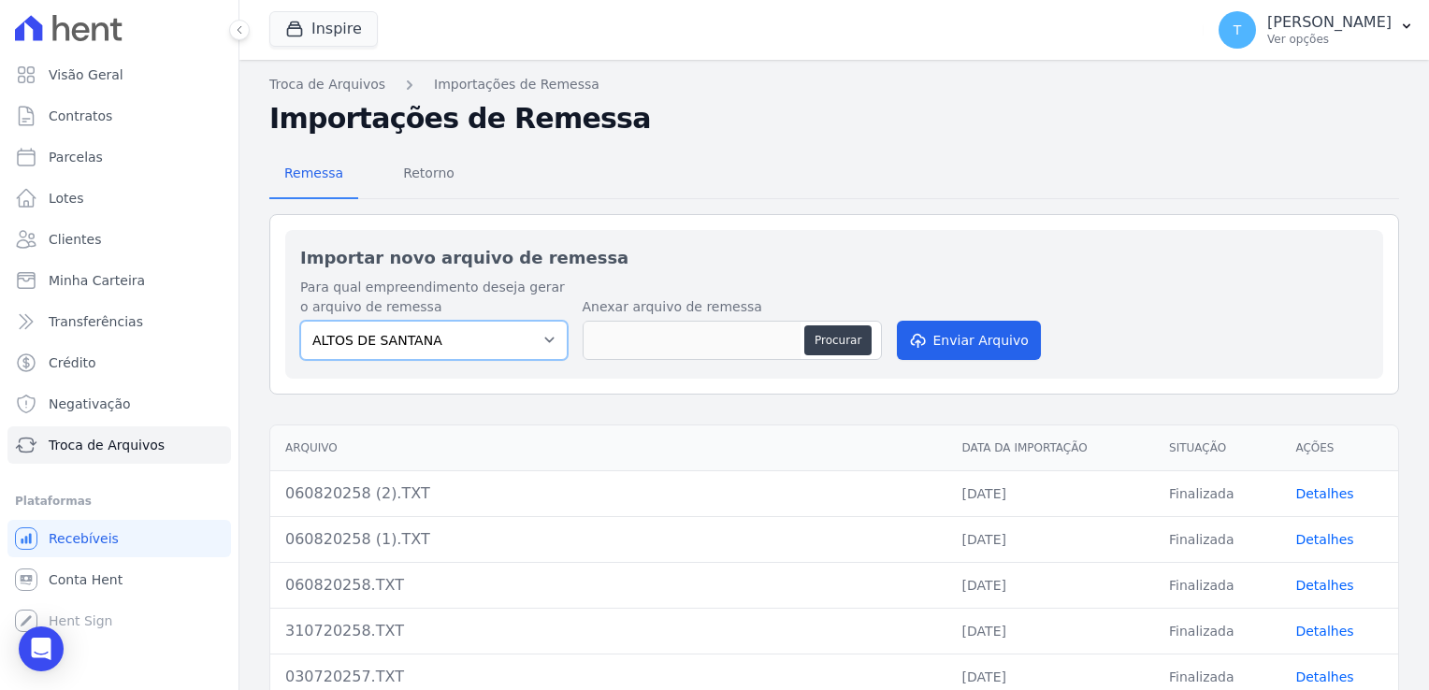
click at [547, 354] on select "ALTOS DE [PERSON_NAME] Itaquera ARTE VILA [PERSON_NAME] CLUB Inspire LINK [GEOG…" at bounding box center [433, 340] width 267 height 39
select select "798d34ef-1a76-4a01-aecd-278a2202ade3"
click at [300, 321] on select "ALTOS DE [PERSON_NAME] Itaquera ARTE VILA [PERSON_NAME] CLUB Inspire LINK [GEOG…" at bounding box center [433, 340] width 267 height 39
click at [849, 340] on button "Procurar" at bounding box center [837, 340] width 67 height 30
type input "250820257.TXT"
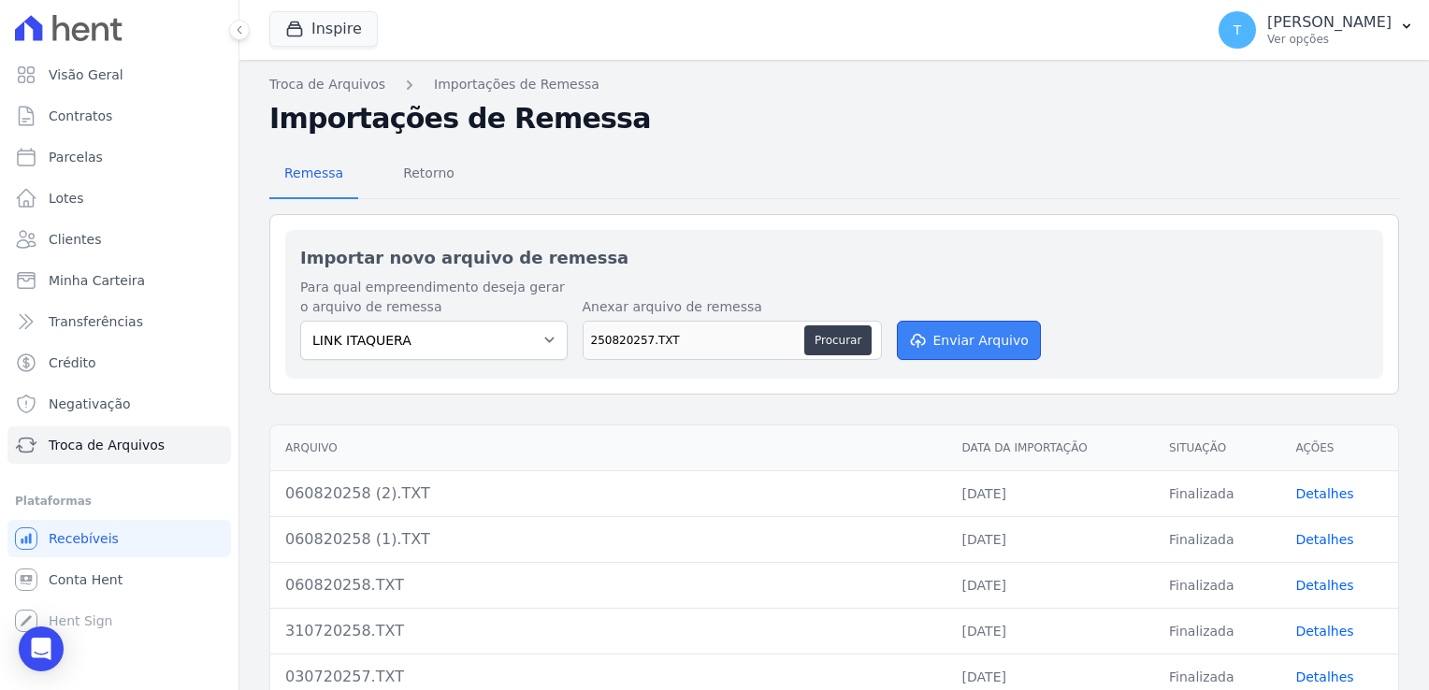
click at [959, 345] on button "Enviar Arquivo" at bounding box center [969, 340] width 144 height 39
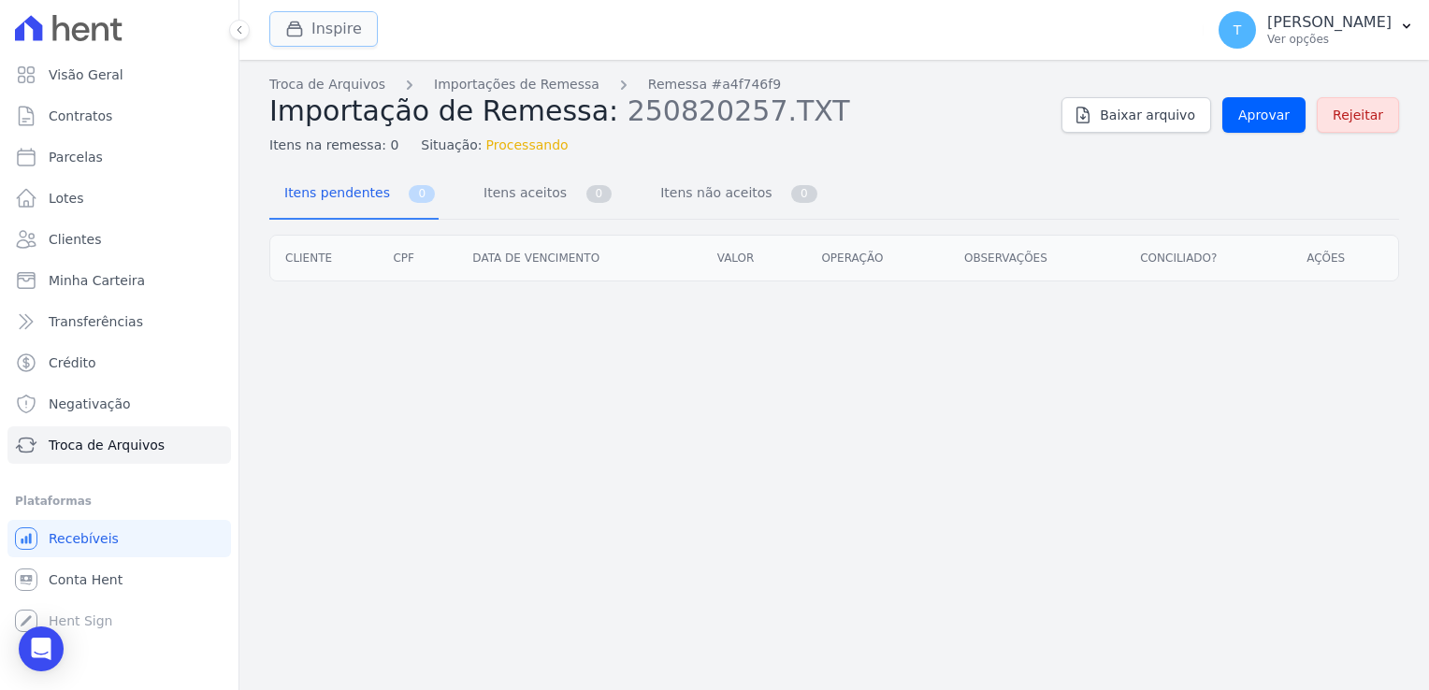
click at [348, 33] on button "Inspire" at bounding box center [323, 29] width 108 height 36
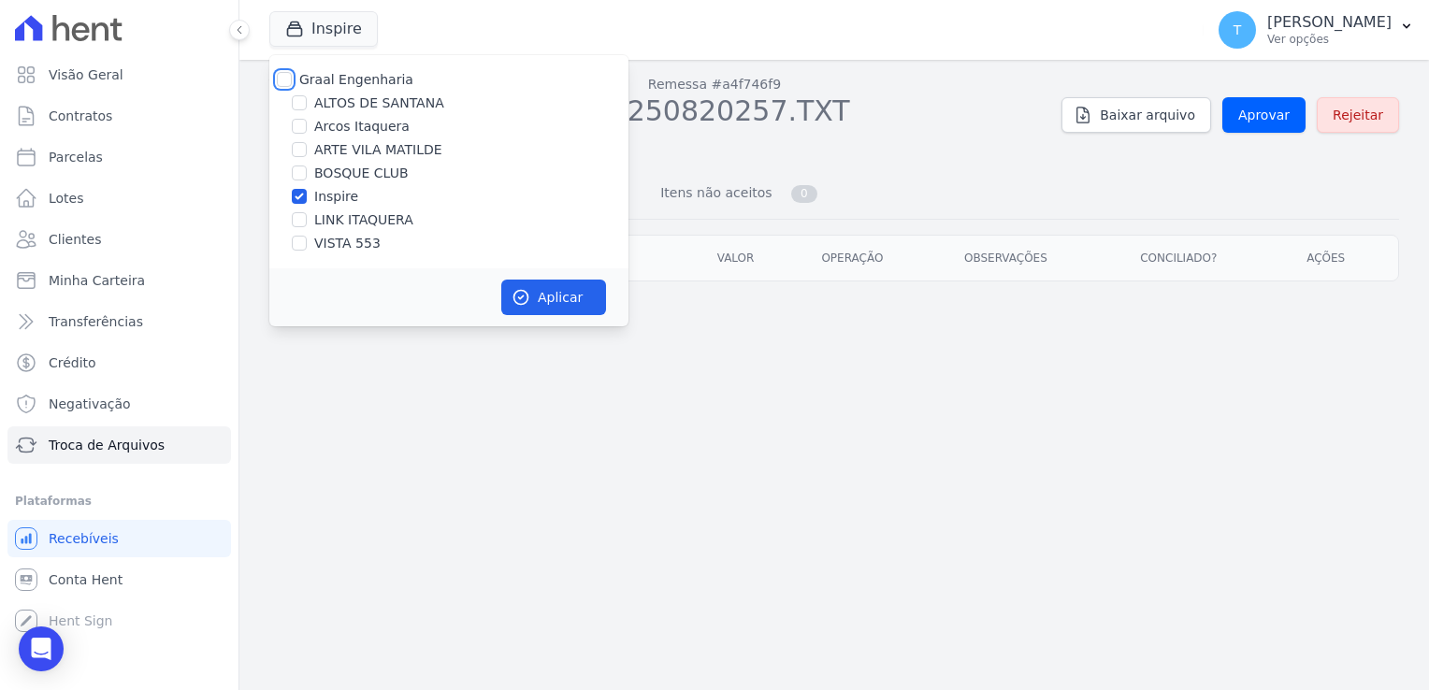
click at [288, 79] on input "Graal Engenharia" at bounding box center [284, 79] width 15 height 15
checkbox input "true"
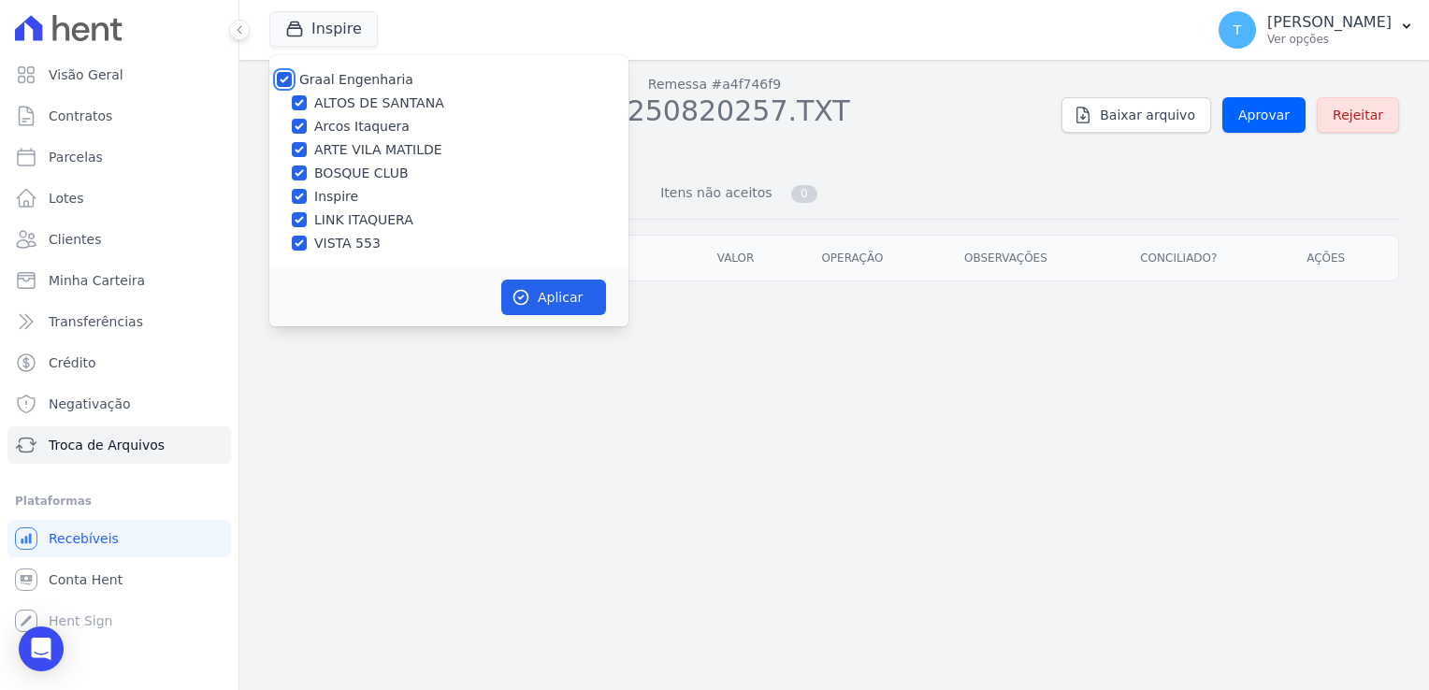
checkbox input "true"
click at [544, 299] on button "Aplicar" at bounding box center [553, 298] width 105 height 36
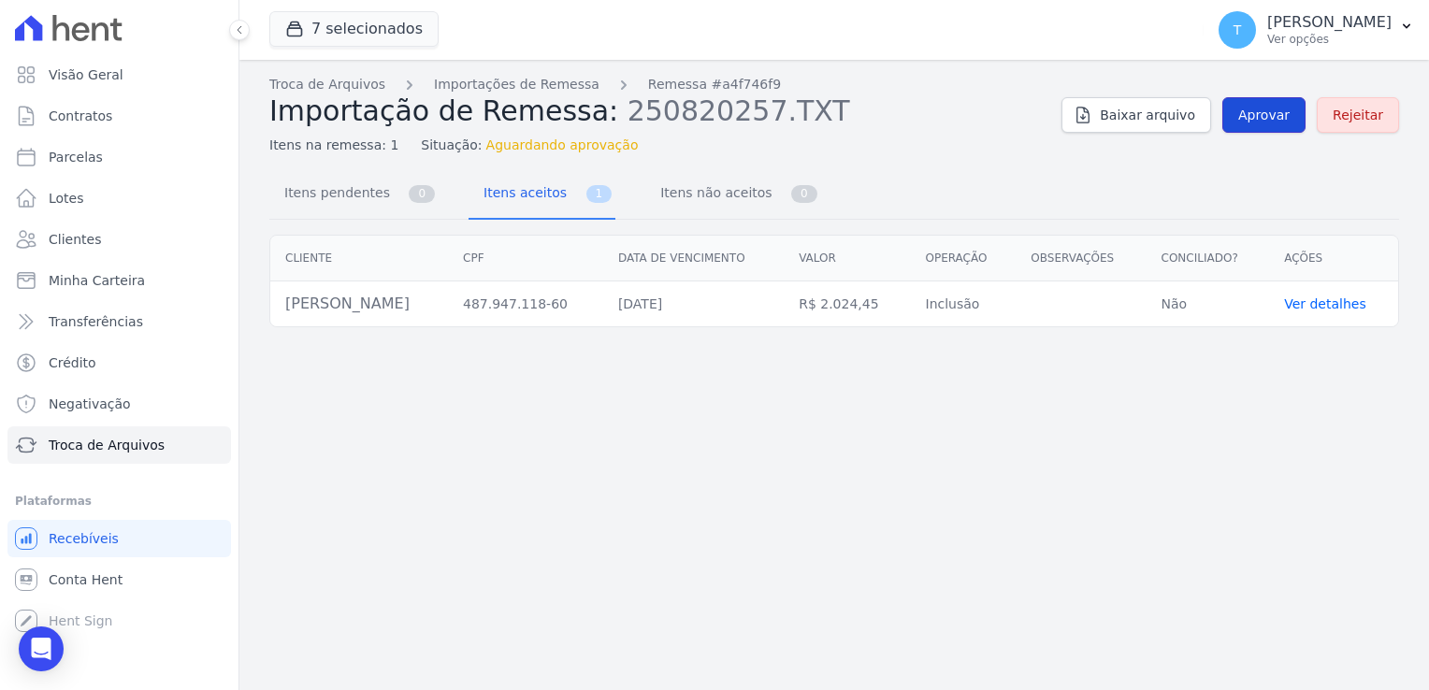
click at [1285, 113] on span "Aprovar" at bounding box center [1263, 115] width 51 height 19
click at [79, 162] on span "Parcelas" at bounding box center [76, 157] width 54 height 19
select select
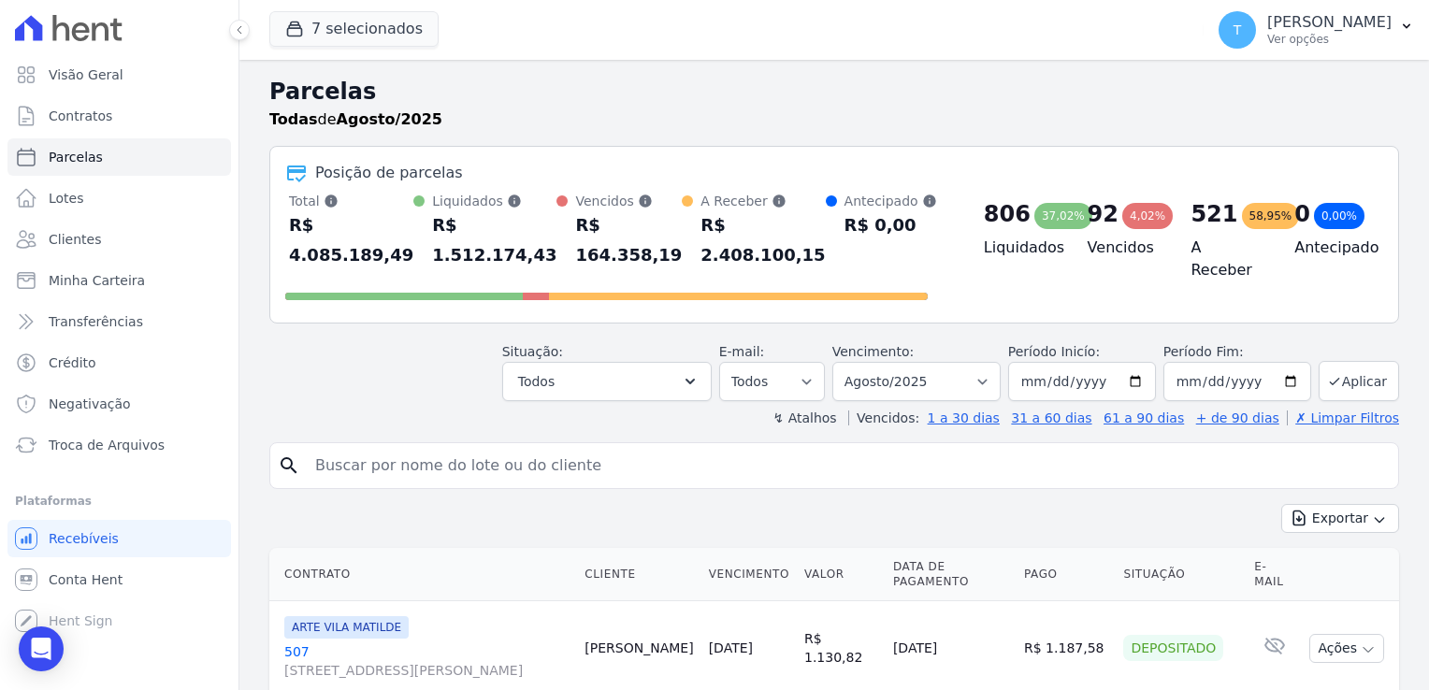
click at [561, 447] on input "search" at bounding box center [847, 465] width 1087 height 37
paste input "[PERSON_NAME]"
type input "[PERSON_NAME]"
select select
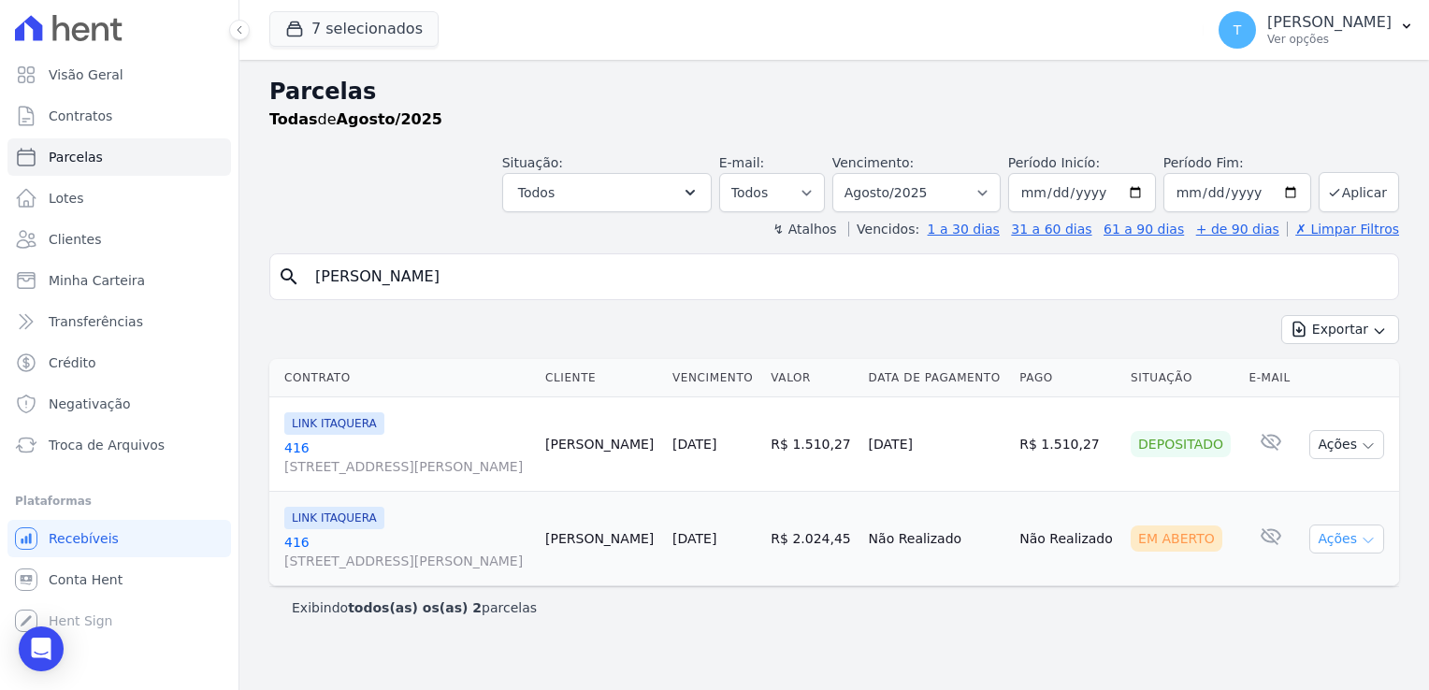
click at [1369, 543] on icon "button" at bounding box center [1368, 540] width 15 height 15
click at [1309, 583] on link "Ver boleto" at bounding box center [1340, 582] width 180 height 35
